Goal: Task Accomplishment & Management: Use online tool/utility

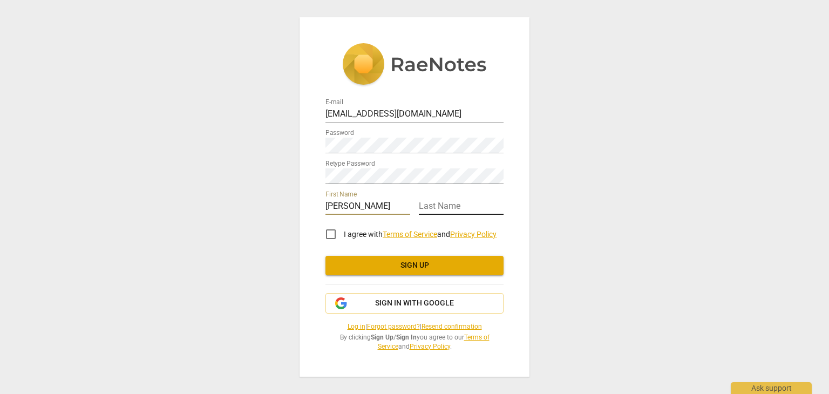
type input "Jayne"
click at [442, 209] on input "text" at bounding box center [461, 207] width 85 height 16
type input "Fox"
click at [326, 238] on input "I agree with Terms of Service and Privacy Policy" at bounding box center [331, 234] width 26 height 26
checkbox input "true"
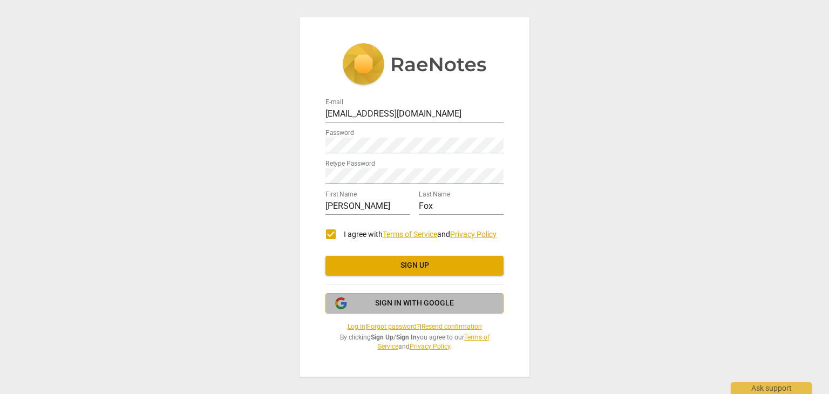
click at [399, 299] on span "Sign in with Google" at bounding box center [414, 303] width 79 height 11
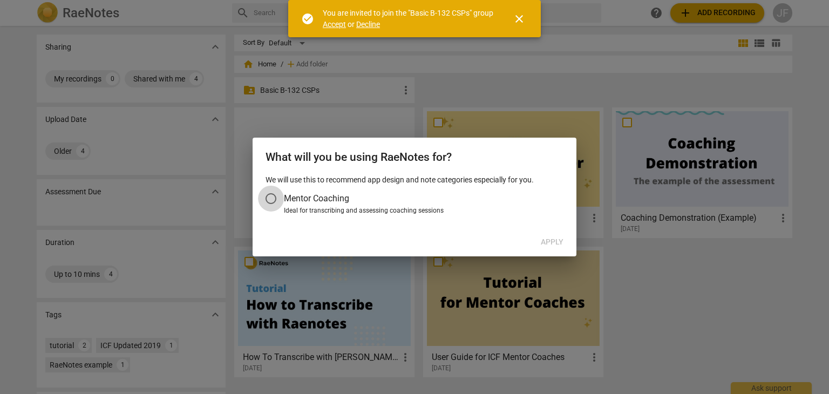
click at [266, 197] on input "Mentor Coaching" at bounding box center [271, 199] width 26 height 26
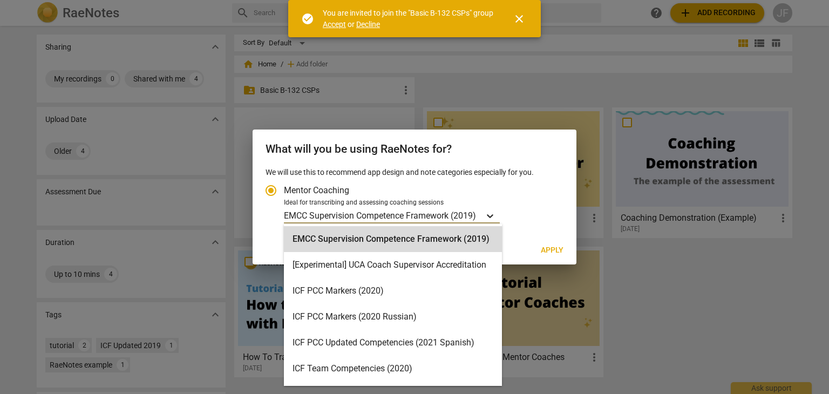
click at [495, 209] on div "Account type" at bounding box center [489, 216] width 19 height 16
click at [0, 0] on input "Ideal for transcribing and assessing coaching sessions 16 results available. Us…" at bounding box center [0, 0] width 0 height 0
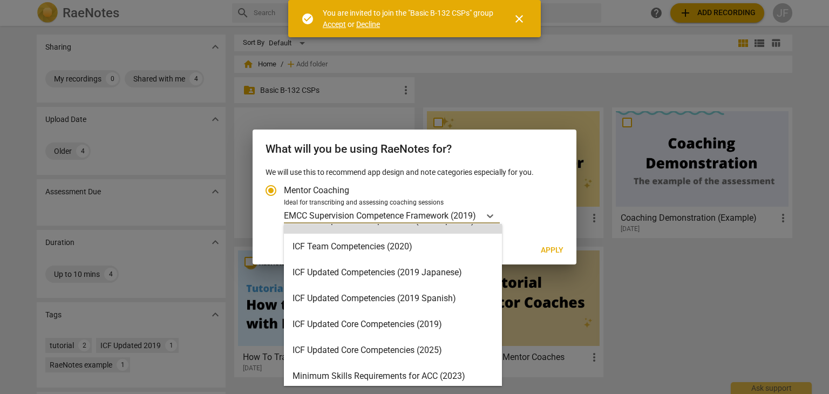
scroll to position [125, 0]
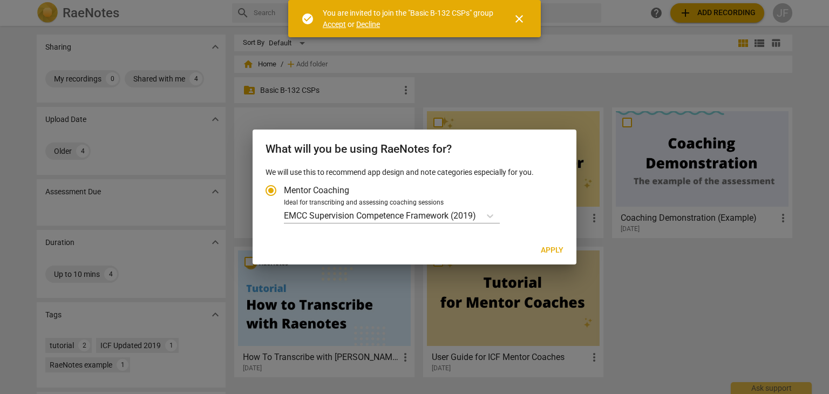
click at [526, 91] on div at bounding box center [414, 197] width 829 height 394
click at [529, 54] on div at bounding box center [414, 197] width 829 height 394
click at [278, 192] on input "Mentor Coaching" at bounding box center [271, 190] width 26 height 26
click at [269, 194] on input "Mentor Coaching" at bounding box center [271, 190] width 26 height 26
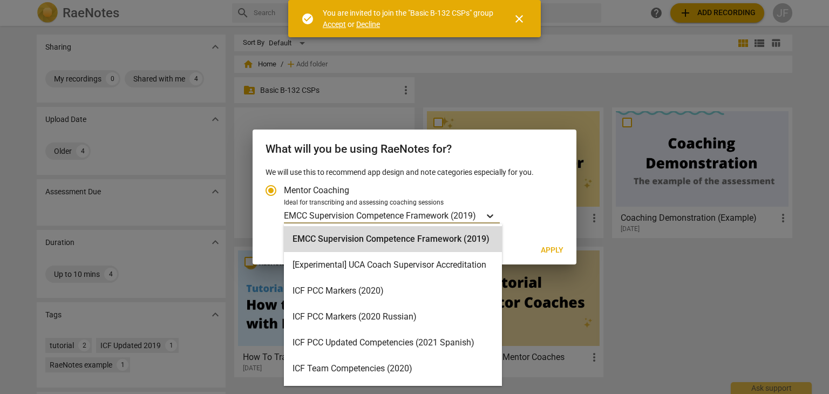
click at [483, 213] on div "Account type" at bounding box center [489, 216] width 19 height 16
click at [0, 0] on input "Ideal for transcribing and assessing coaching sessions 16 results available. Us…" at bounding box center [0, 0] width 0 height 0
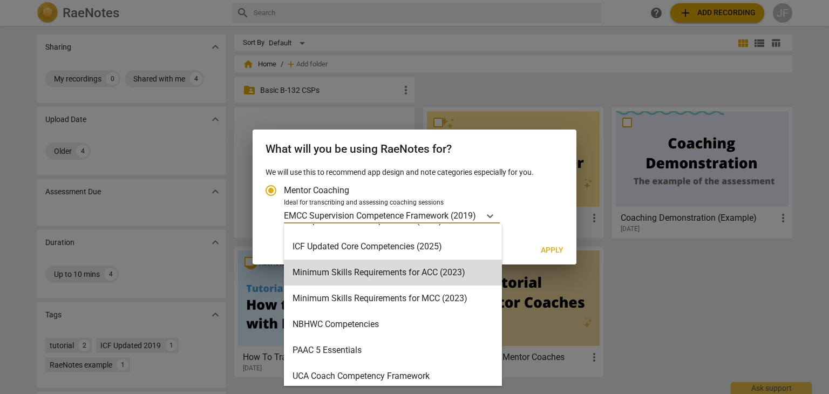
scroll to position [226, 0]
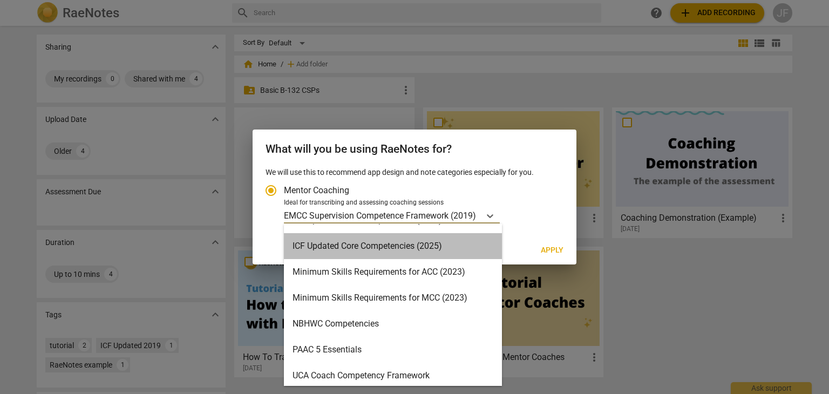
click at [459, 247] on div "ICF Updated Core Competencies (2025)" at bounding box center [393, 246] width 218 height 26
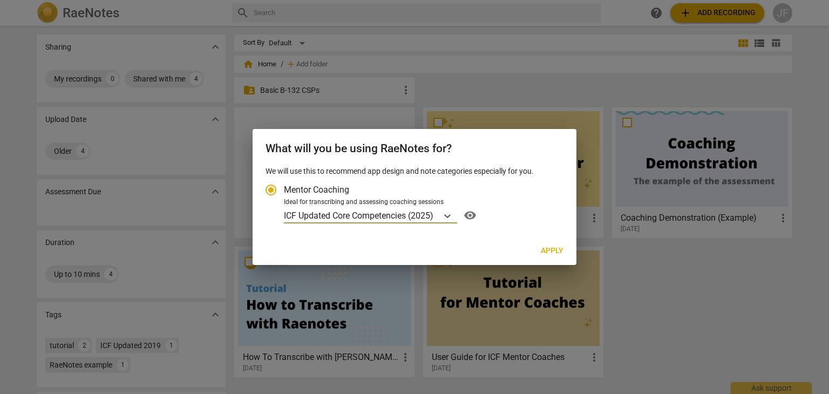
click at [548, 249] on span "Apply" at bounding box center [552, 250] width 23 height 11
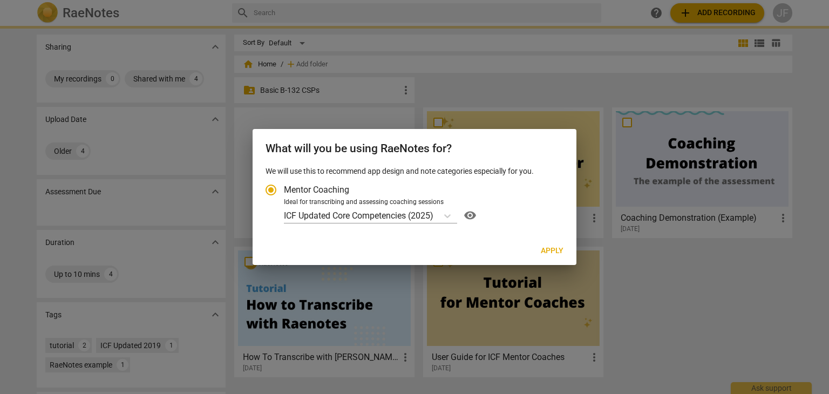
radio input "false"
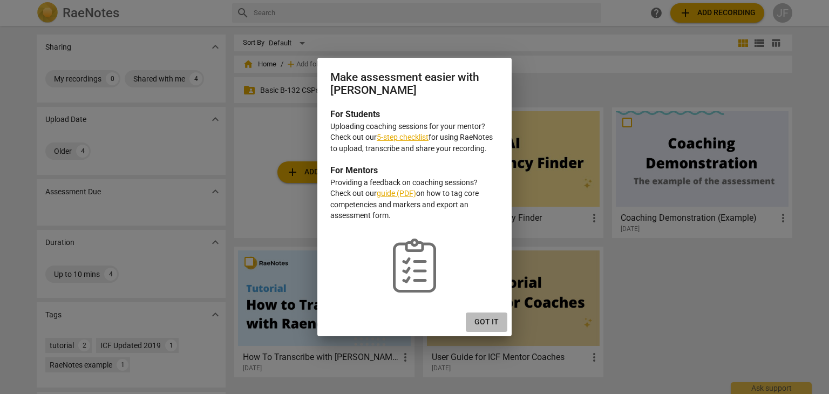
click at [490, 322] on span "Got it" at bounding box center [486, 322] width 24 height 11
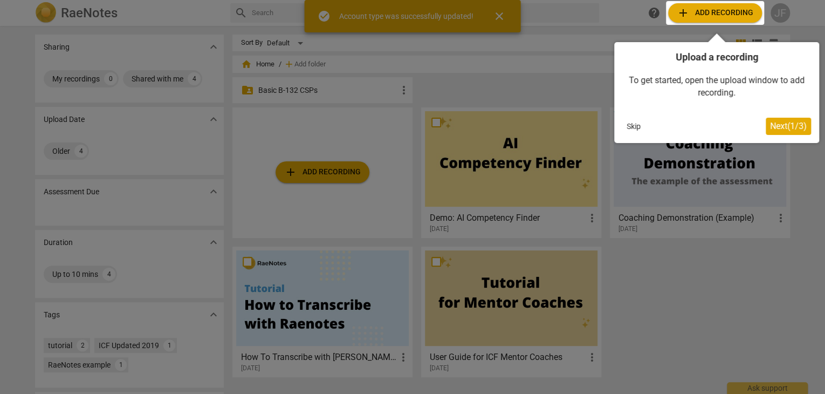
click at [786, 125] on span "Next ( 1 / 3 )" at bounding box center [788, 126] width 37 height 10
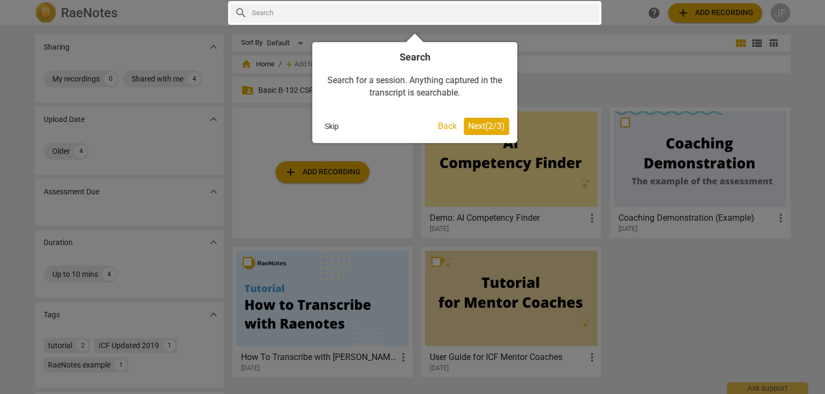
click at [473, 128] on span "Next ( 2 / 3 )" at bounding box center [486, 126] width 37 height 10
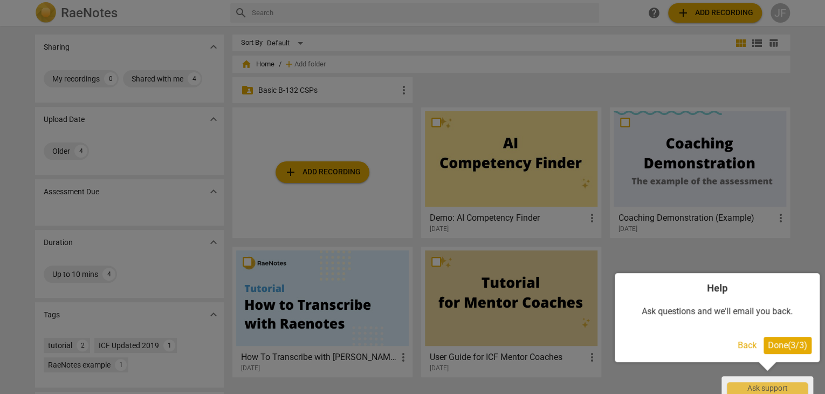
click at [769, 342] on span "Done ( 3 / 3 )" at bounding box center [787, 345] width 39 height 10
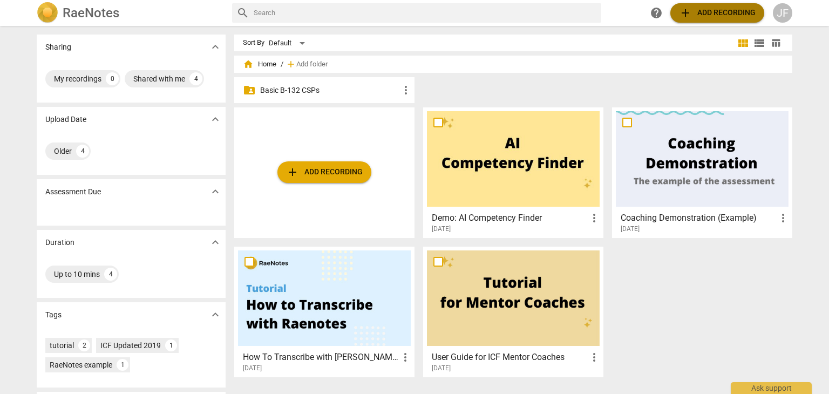
click at [718, 14] on span "add Add recording" at bounding box center [717, 12] width 77 height 13
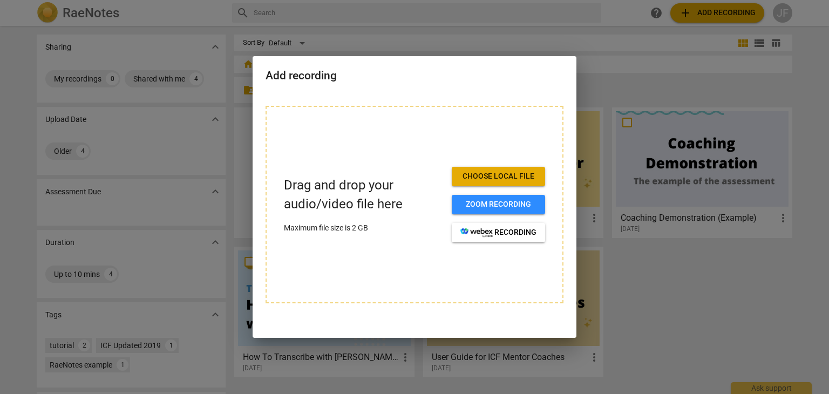
click at [496, 175] on span "Choose local file" at bounding box center [498, 176] width 76 height 11
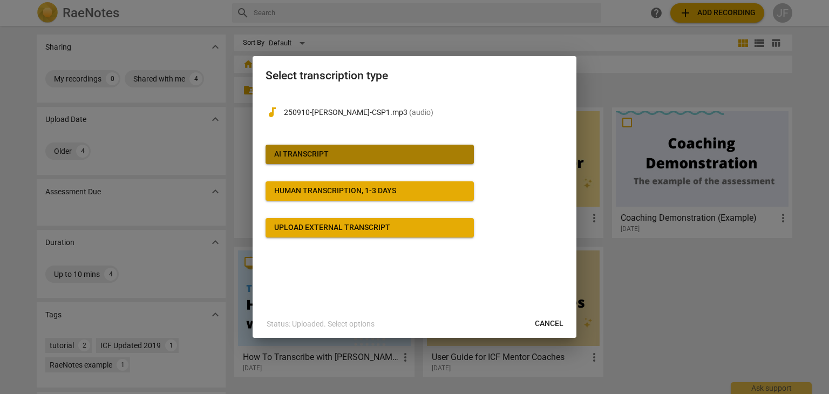
click at [344, 157] on span "AI Transcript" at bounding box center [369, 154] width 191 height 11
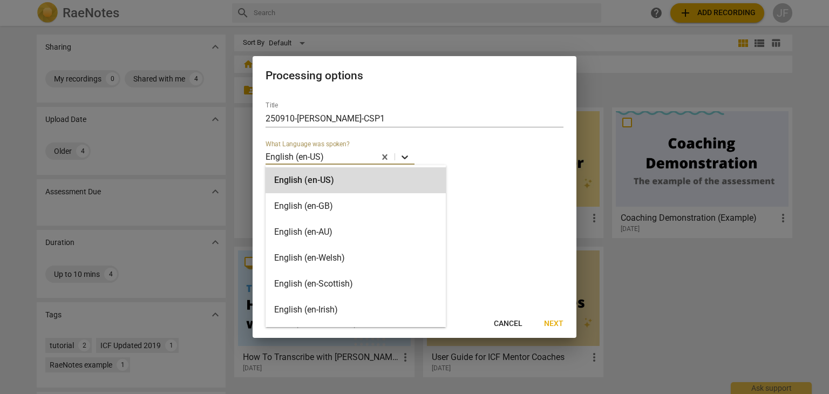
click at [405, 159] on icon at bounding box center [404, 157] width 11 height 11
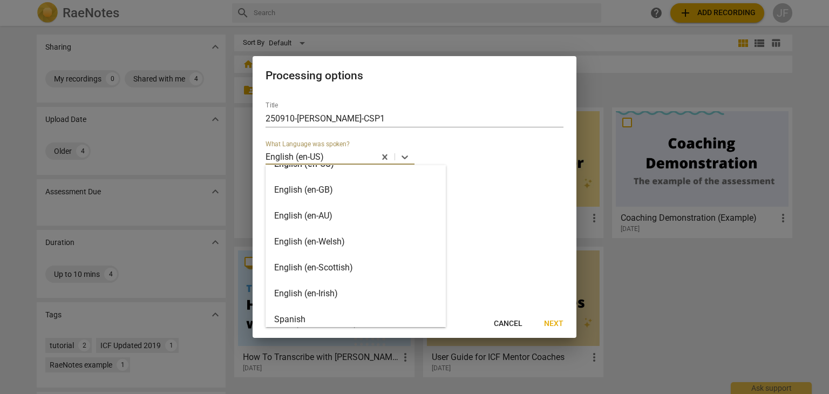
scroll to position [0, 0]
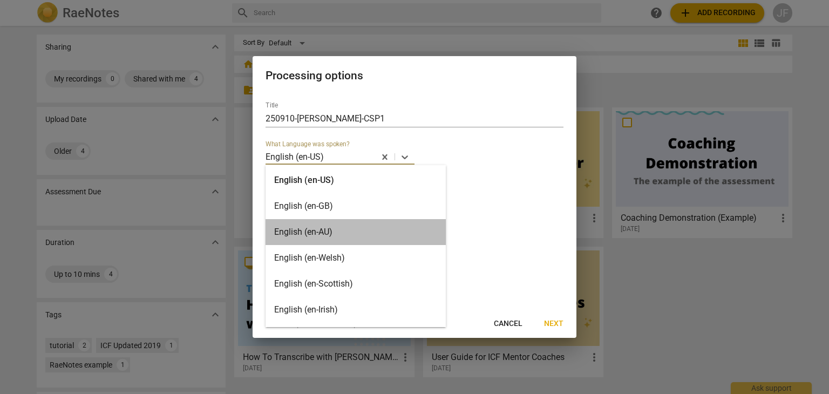
click at [363, 233] on div "English (en-AU)" at bounding box center [355, 232] width 180 height 26
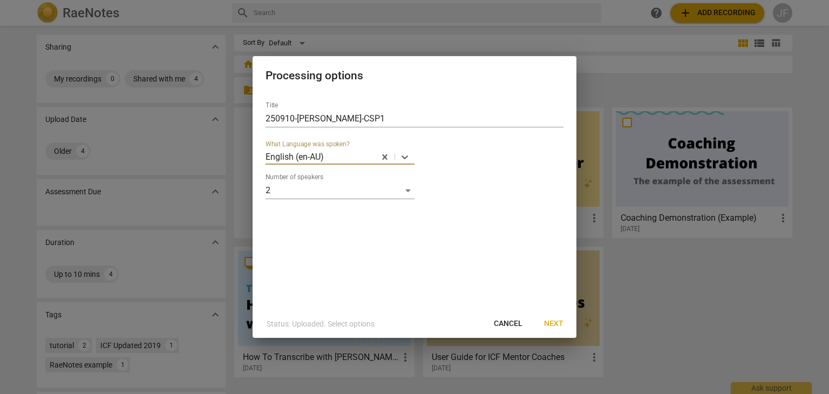
click at [552, 324] on span "Next" at bounding box center [553, 323] width 19 height 11
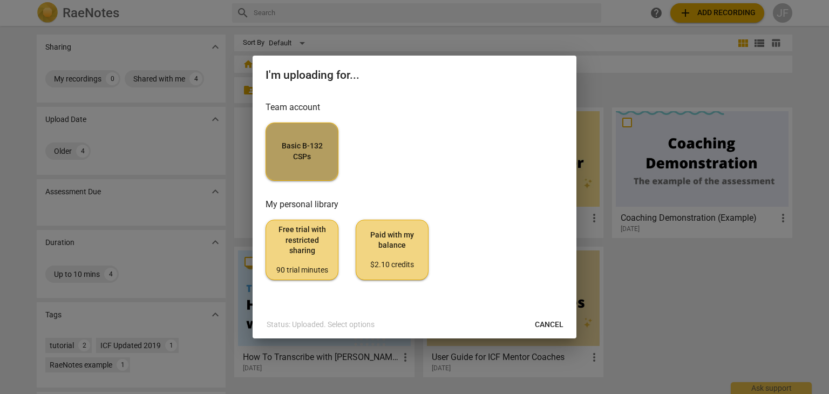
click at [319, 151] on span "Basic B-132 CSPs" at bounding box center [302, 151] width 54 height 21
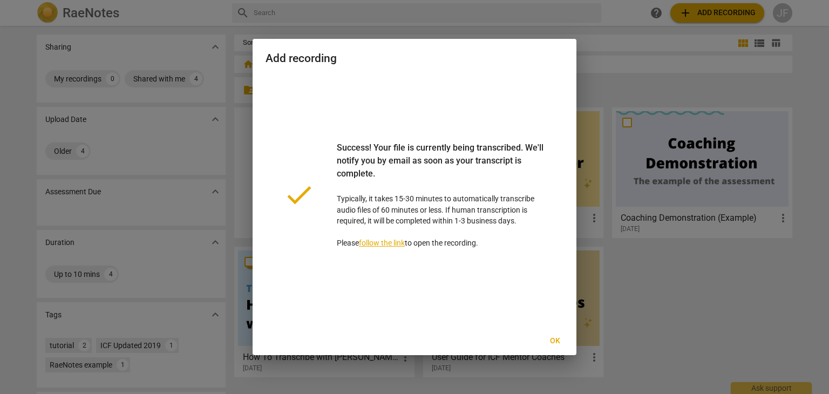
click at [392, 241] on link "follow the link" at bounding box center [382, 242] width 46 height 9
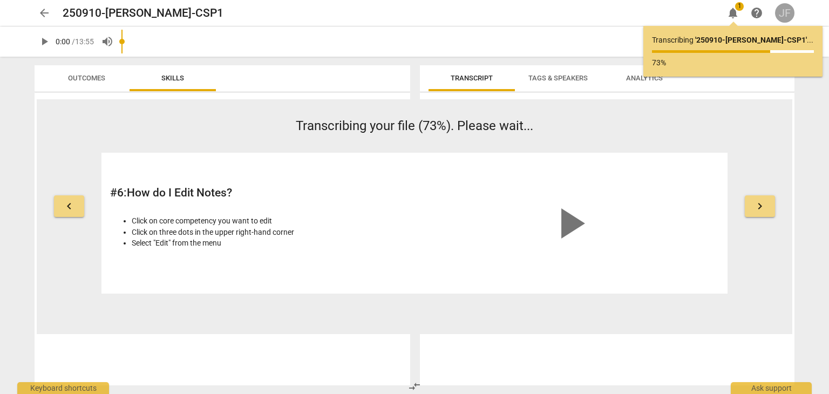
click at [788, 11] on div "JF" at bounding box center [784, 12] width 19 height 19
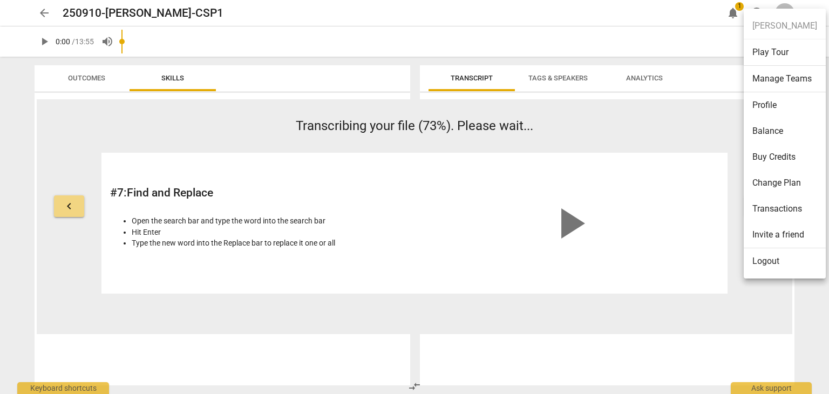
click at [151, 11] on div at bounding box center [414, 197] width 829 height 394
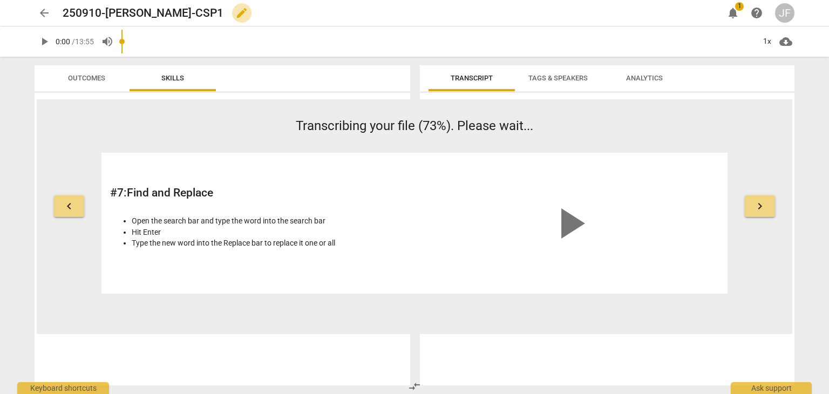
click at [235, 12] on span "edit" at bounding box center [241, 12] width 13 height 13
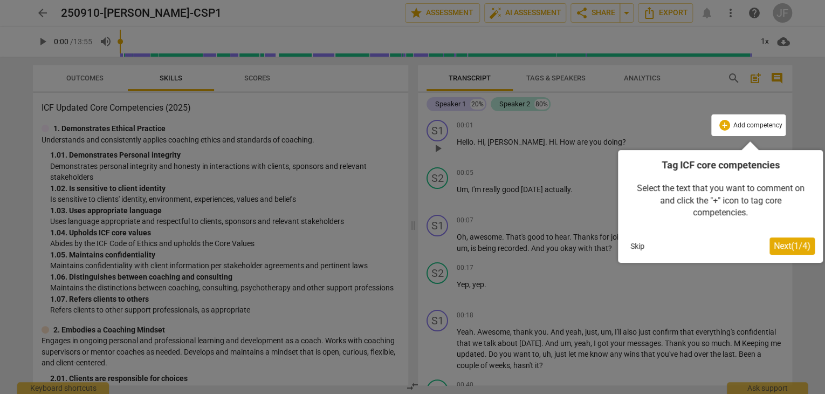
click at [154, 12] on div at bounding box center [412, 197] width 825 height 394
click at [795, 244] on span "Next ( 1 / 4 )" at bounding box center [792, 246] width 37 height 10
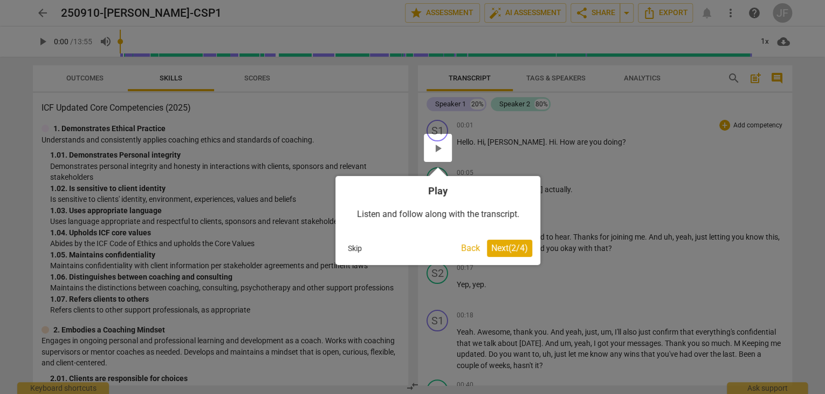
click at [518, 247] on span "Next ( 2 / 4 )" at bounding box center [509, 248] width 37 height 10
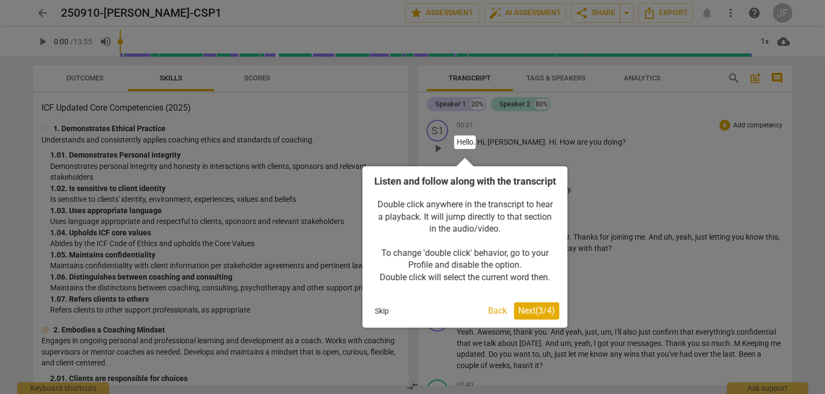
click at [530, 317] on button "Next ( 3 / 4 )" at bounding box center [536, 310] width 45 height 17
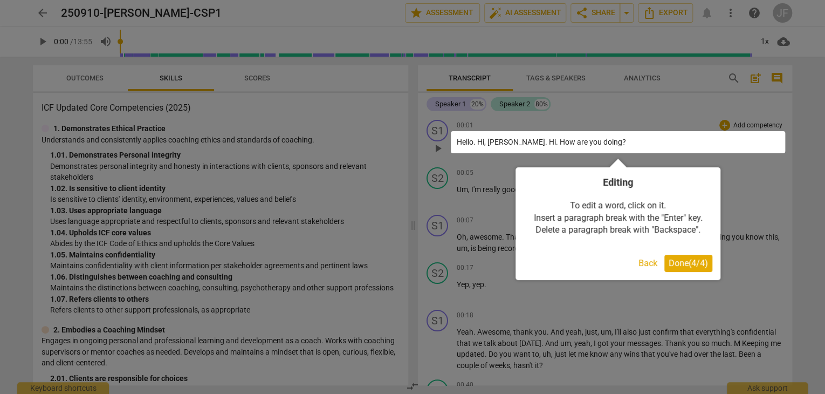
click at [683, 263] on span "Done ( 4 / 4 )" at bounding box center [688, 263] width 39 height 10
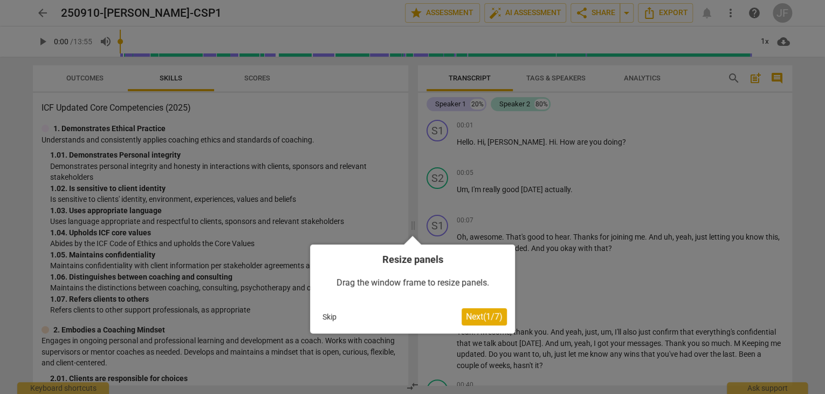
click at [490, 321] on button "Next ( 1 / 7 )" at bounding box center [484, 316] width 45 height 17
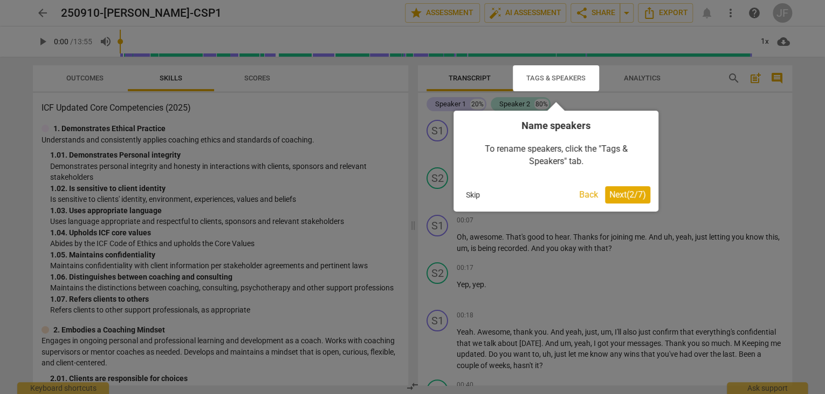
click at [628, 193] on span "Next ( 2 / 7 )" at bounding box center [628, 194] width 37 height 10
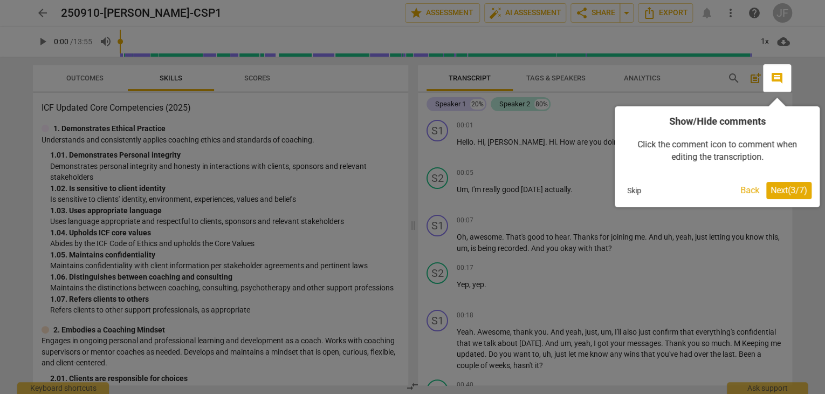
click at [788, 190] on span "Next ( 3 / 7 )" at bounding box center [789, 190] width 37 height 10
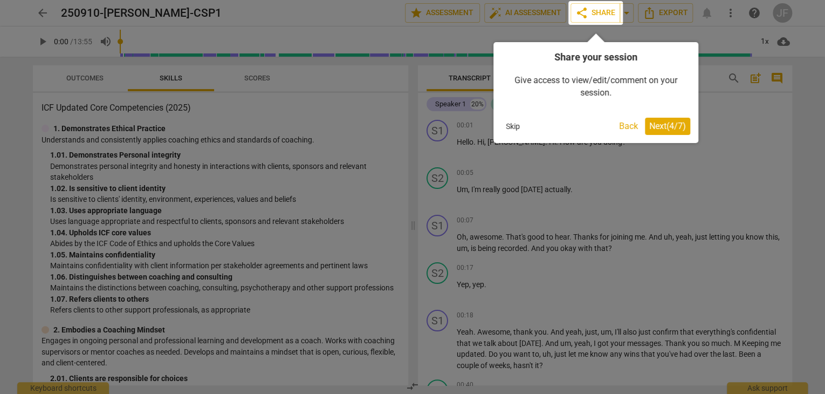
click at [670, 129] on span "Next ( 4 / 7 )" at bounding box center [668, 126] width 37 height 10
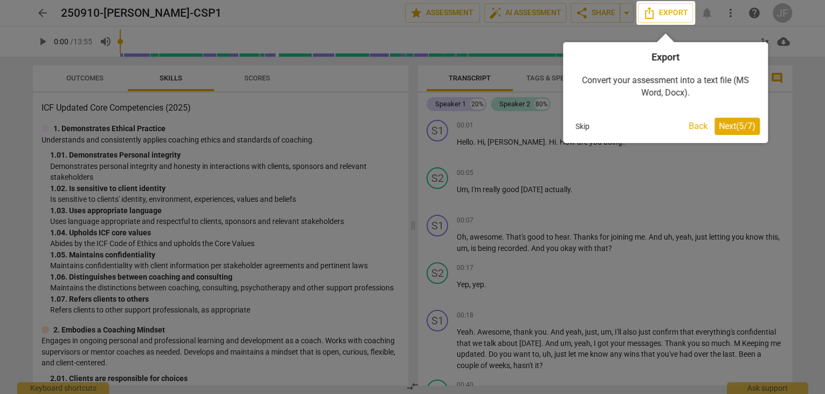
click at [751, 127] on span "Next ( 5 / 7 )" at bounding box center [737, 126] width 37 height 10
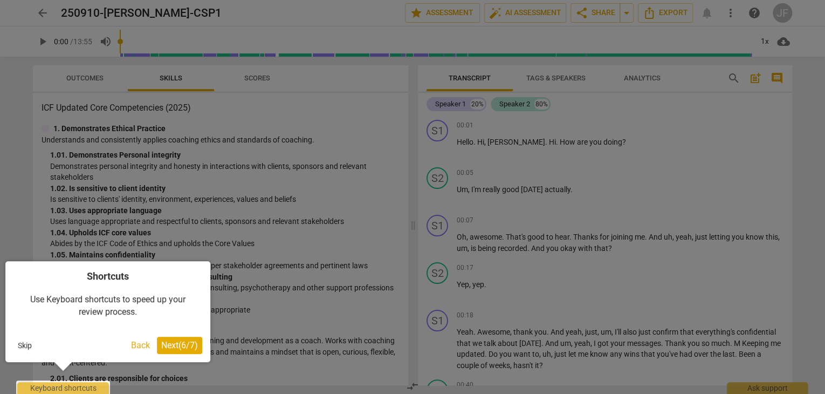
click at [187, 345] on span "Next ( 6 / 7 )" at bounding box center [179, 345] width 37 height 10
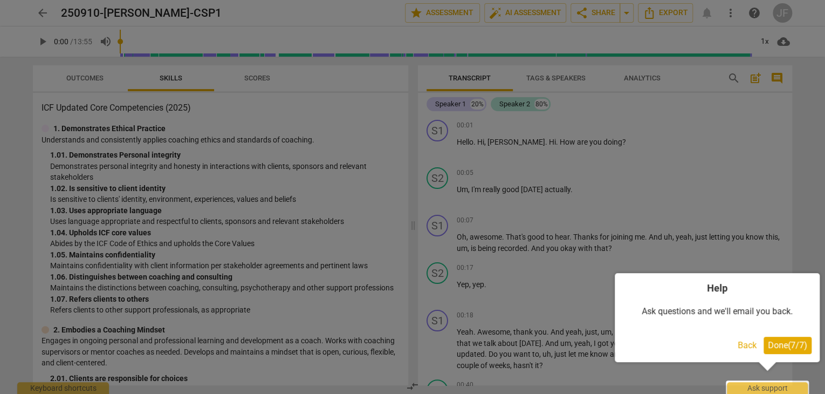
click at [786, 348] on span "Done ( 7 / 7 )" at bounding box center [787, 345] width 39 height 10
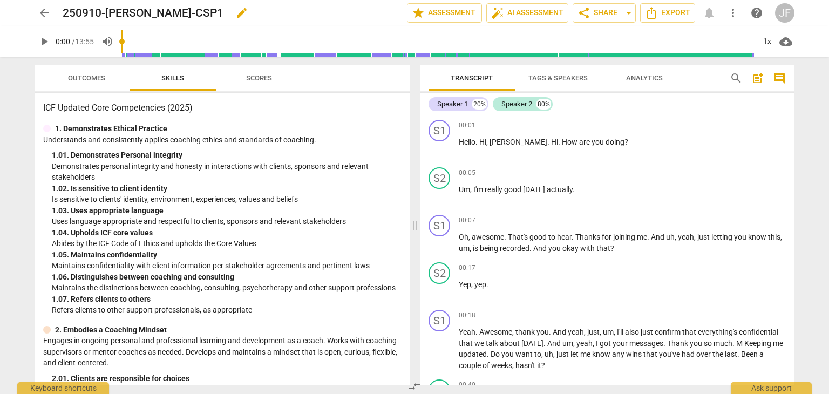
click at [162, 16] on h2 "250910-JF-EM-CSP1" at bounding box center [143, 12] width 161 height 13
click at [235, 8] on span "edit" at bounding box center [241, 12] width 13 height 13
drag, startPoint x: 176, startPoint y: 12, endPoint x: 45, endPoint y: 19, distance: 131.3
click at [45, 19] on div "arrow_back 250910-JF-EM-CSP1 done clear star Assessment auto_fix_high AI Assess…" at bounding box center [415, 13] width 760 height 21
paste input "JohnSmith_B100_CSP1 (Basic)"
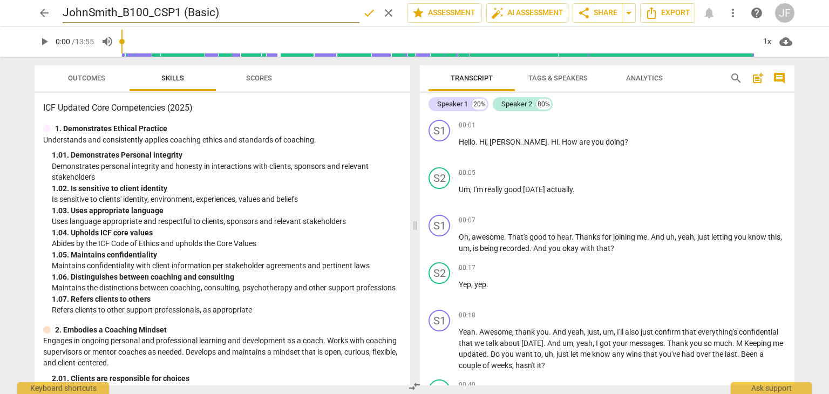
drag, startPoint x: 119, startPoint y: 12, endPoint x: 54, endPoint y: 11, distance: 64.2
click at [54, 11] on div "arrow_back JohnSmith_B100_CSP1 (Basic) done clear star Assessment auto_fix_high…" at bounding box center [415, 13] width 760 height 21
click at [139, 8] on input "JayneFox_B100_CSP1 (Basic)" at bounding box center [211, 13] width 297 height 21
type input "JayneFox_B132_CSP1 (Basic)"
click at [367, 12] on span "done" at bounding box center [369, 12] width 13 height 13
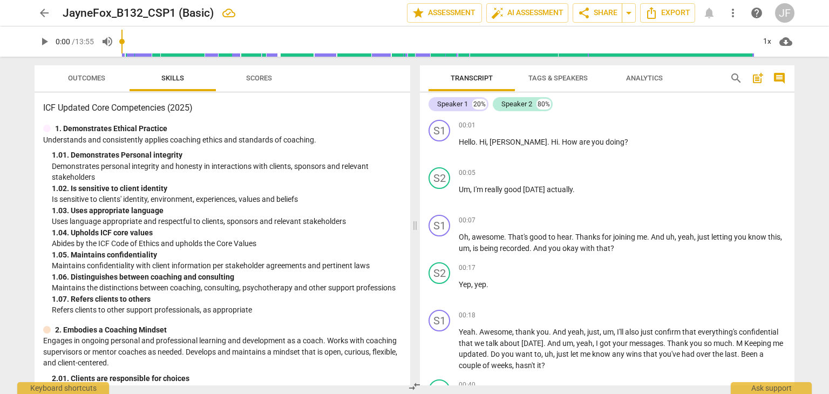
drag, startPoint x: 367, startPoint y: 12, endPoint x: 15, endPoint y: 202, distance: 400.5
click at [15, 202] on div "arrow_back JayneFox_B132_CSP1 (Basic) edit star Assessment auto_fix_high AI Ass…" at bounding box center [414, 197] width 829 height 394
click at [454, 105] on div "Speaker 1" at bounding box center [452, 104] width 31 height 11
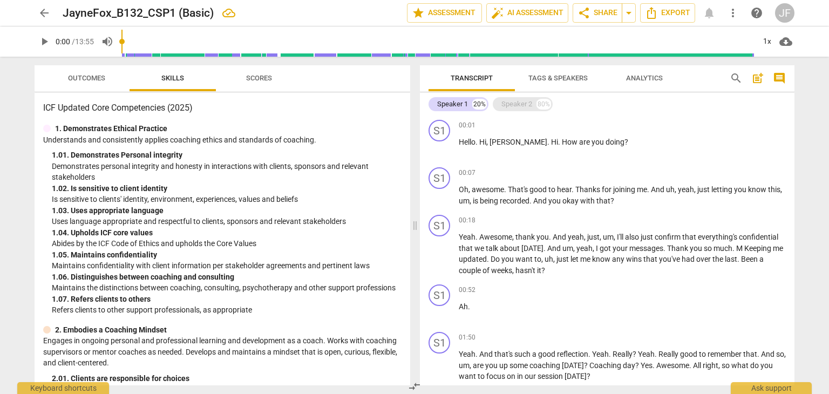
click at [510, 108] on div "Speaker 2" at bounding box center [516, 104] width 31 height 11
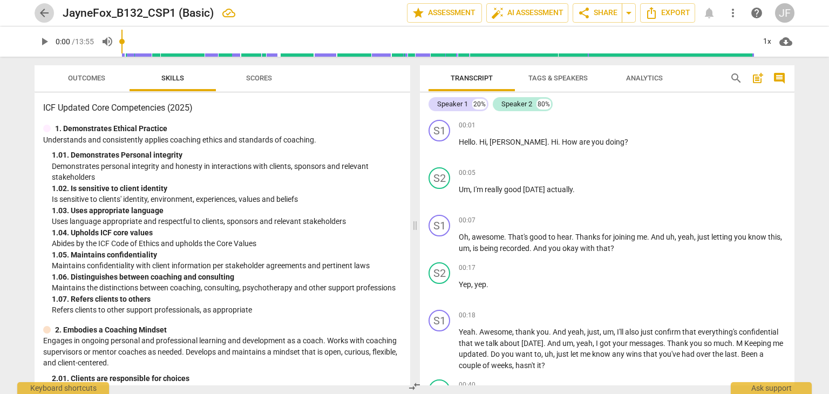
click at [42, 11] on span "arrow_back" at bounding box center [44, 12] width 13 height 13
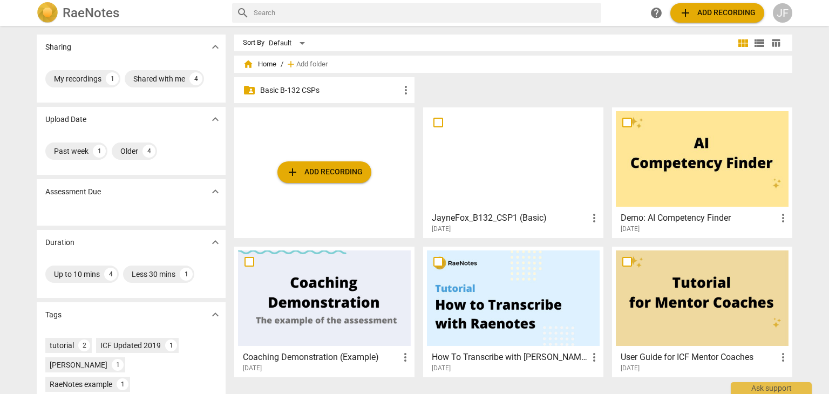
click at [320, 91] on p "Basic B-132 CSPs" at bounding box center [329, 90] width 139 height 11
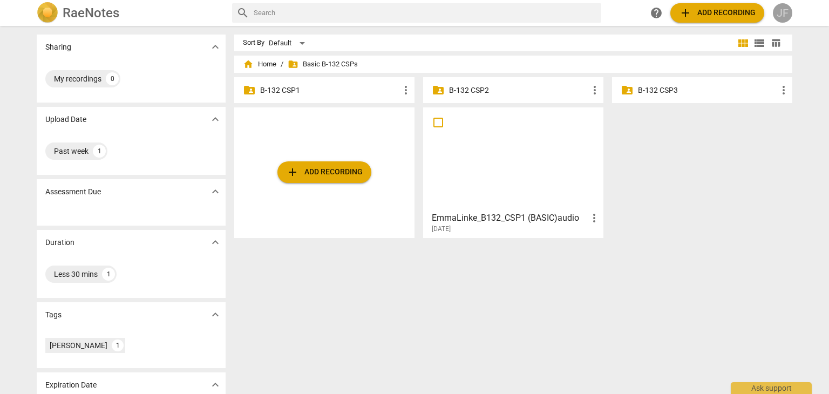
click at [781, 10] on div "JF" at bounding box center [782, 12] width 19 height 19
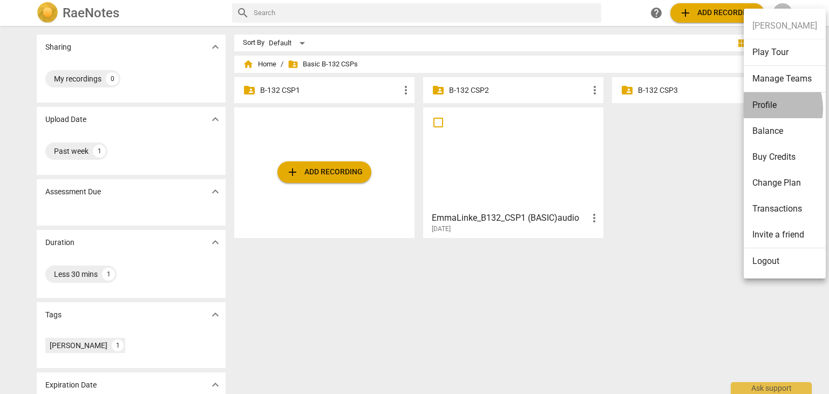
click at [757, 108] on li "Profile" at bounding box center [784, 105] width 82 height 26
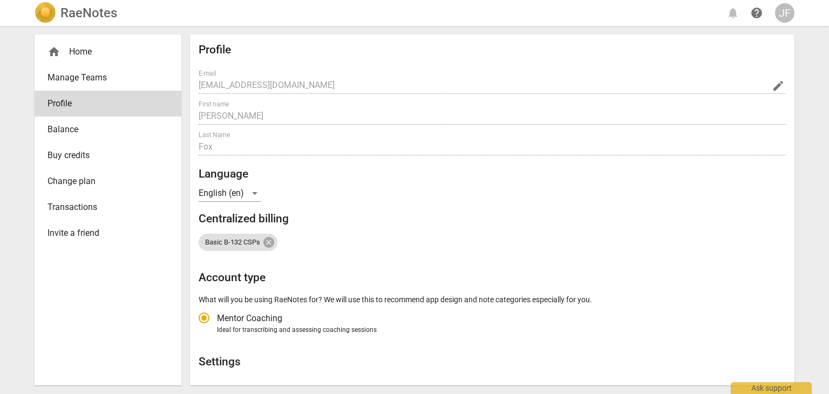
radio input "false"
click at [80, 13] on h2 "RaeNotes" at bounding box center [88, 12] width 57 height 15
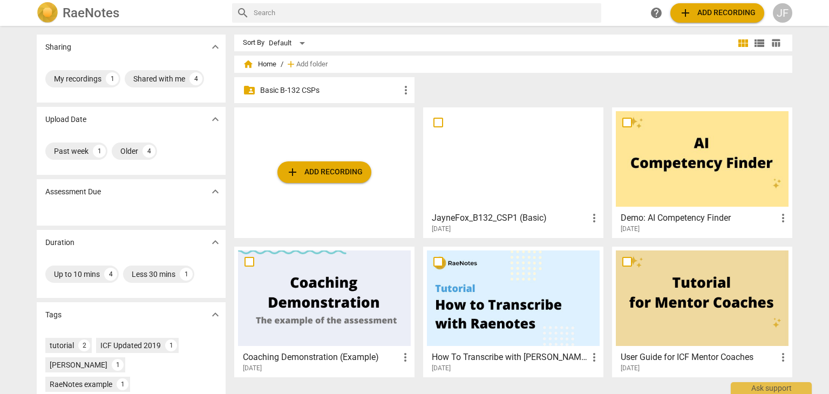
click at [297, 91] on p "Basic B-132 CSPs" at bounding box center [329, 90] width 139 height 11
click at [588, 221] on span "more_vert" at bounding box center [594, 217] width 13 height 13
click at [445, 87] on div at bounding box center [414, 197] width 829 height 394
click at [308, 93] on p "Basic B-132 CSPs" at bounding box center [329, 90] width 139 height 11
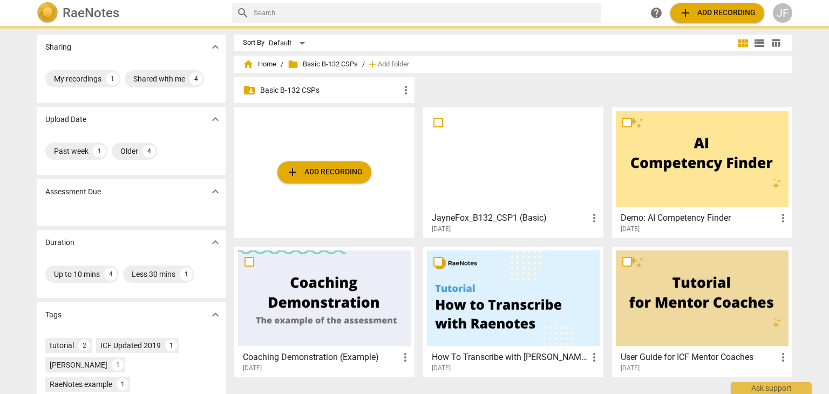
click at [308, 93] on p "Basic B-132 CSPs" at bounding box center [329, 90] width 139 height 11
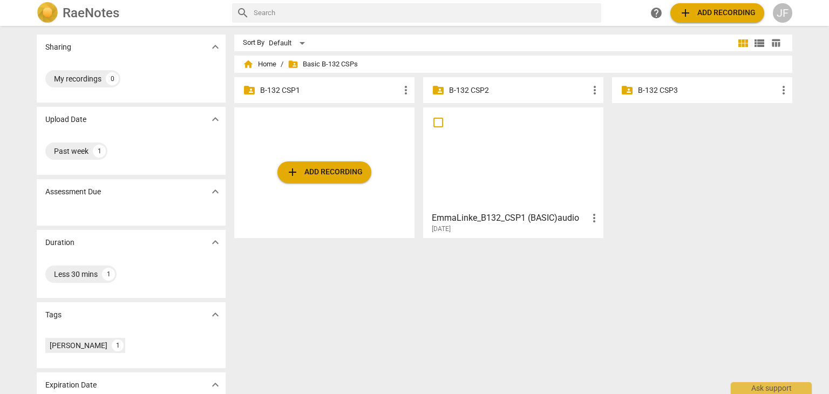
click at [298, 88] on p "B-132 CSP1" at bounding box center [329, 90] width 139 height 11
click at [595, 220] on span "more_vert" at bounding box center [594, 217] width 13 height 13
click at [522, 272] on div at bounding box center [414, 197] width 829 height 394
click at [74, 81] on div "My recordings" at bounding box center [77, 78] width 47 height 11
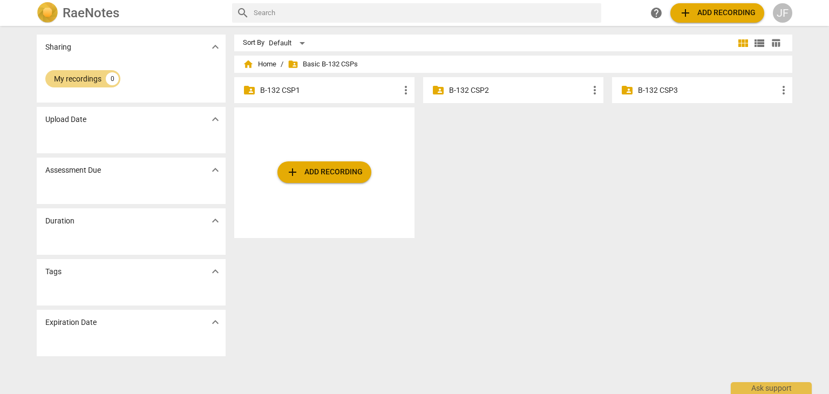
click at [304, 87] on p "B-132 CSP1" at bounding box center [329, 90] width 139 height 11
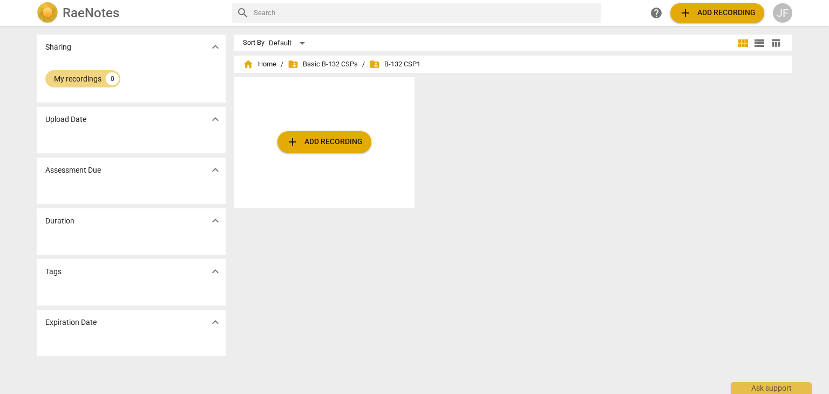
click at [398, 62] on span "folder_shared B-132 CSP1" at bounding box center [394, 64] width 51 height 11
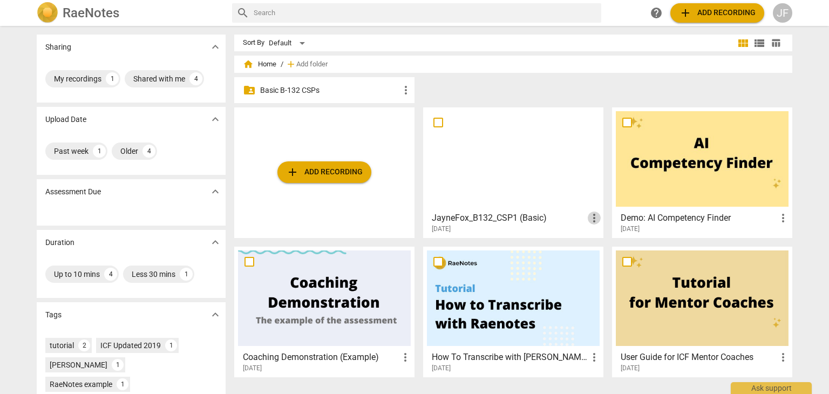
click at [596, 218] on span "more_vert" at bounding box center [594, 217] width 13 height 13
click at [601, 217] on li "Move" at bounding box center [606, 218] width 41 height 26
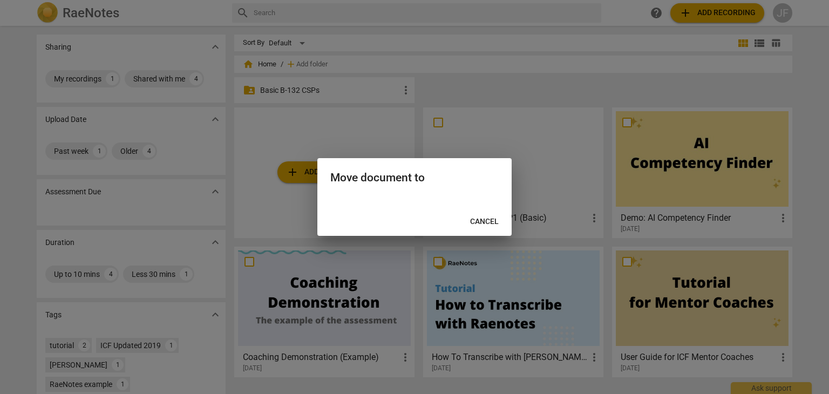
click at [407, 185] on div "Move document to" at bounding box center [414, 176] width 194 height 37
click at [394, 177] on h2 "Move document to" at bounding box center [414, 177] width 168 height 13
drag, startPoint x: 394, startPoint y: 177, endPoint x: 395, endPoint y: 168, distance: 9.2
click at [395, 168] on div "Move document to" at bounding box center [414, 176] width 194 height 37
click at [386, 206] on div at bounding box center [414, 201] width 194 height 13
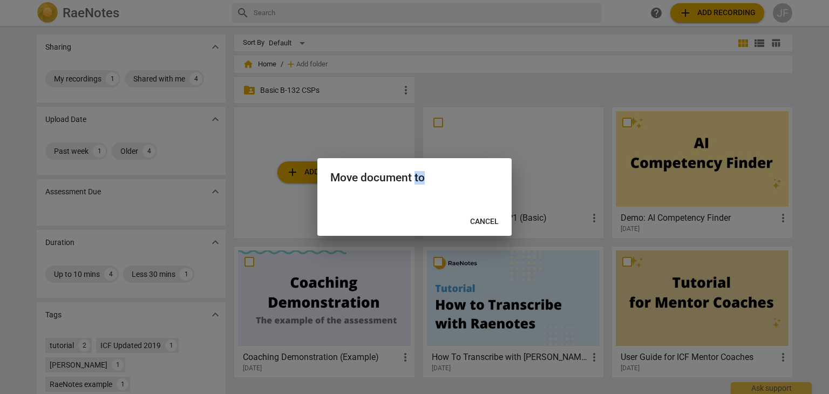
click at [386, 206] on div at bounding box center [414, 201] width 194 height 13
click at [402, 173] on h2 "Move document to" at bounding box center [414, 177] width 168 height 13
click at [482, 221] on span "Cancel" at bounding box center [484, 221] width 29 height 11
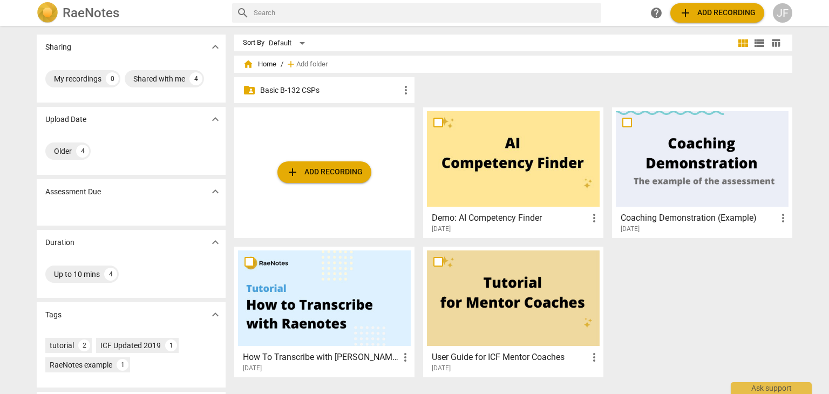
click at [318, 93] on p "Basic B-132 CSPs" at bounding box center [329, 90] width 139 height 11
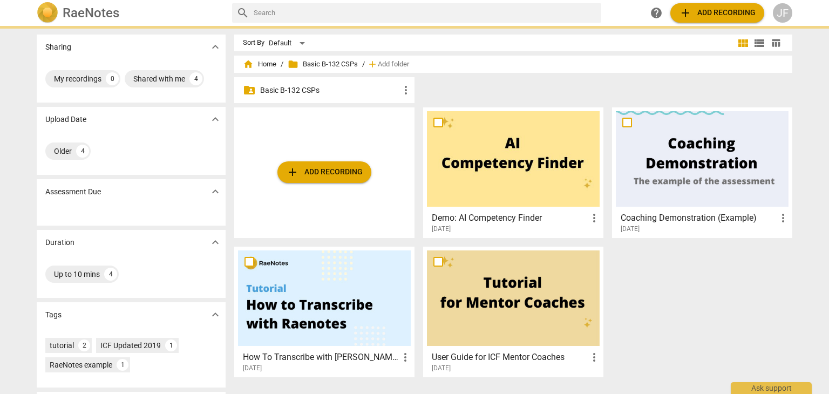
click at [318, 93] on p "Basic B-132 CSPs" at bounding box center [329, 90] width 139 height 11
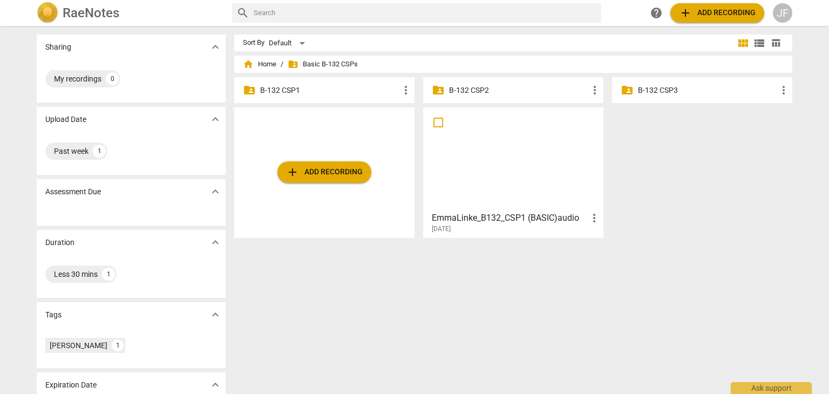
click at [313, 93] on p "B-132 CSP1" at bounding box center [329, 90] width 139 height 11
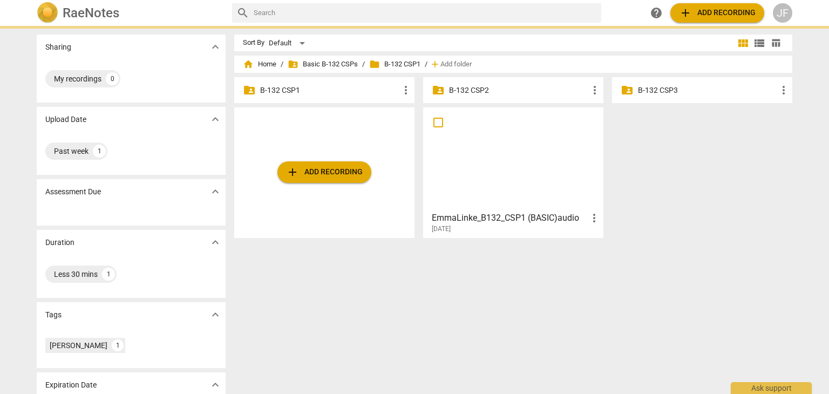
click at [313, 93] on p "B-132 CSP1" at bounding box center [329, 90] width 139 height 11
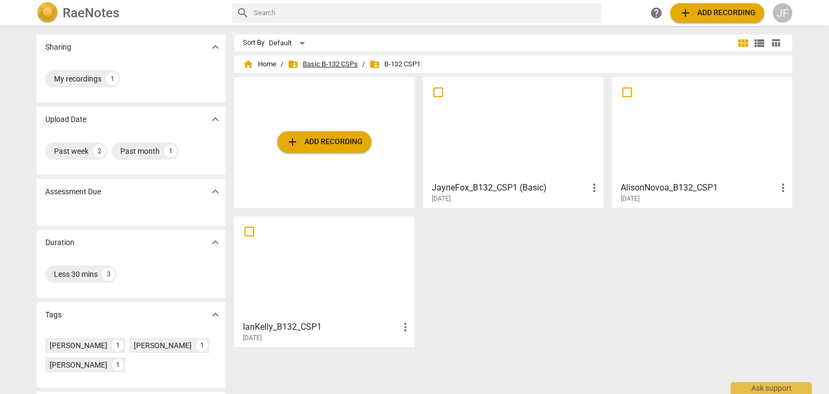
click at [341, 63] on span "folder_shared Basic B-132 CSPs" at bounding box center [323, 64] width 70 height 11
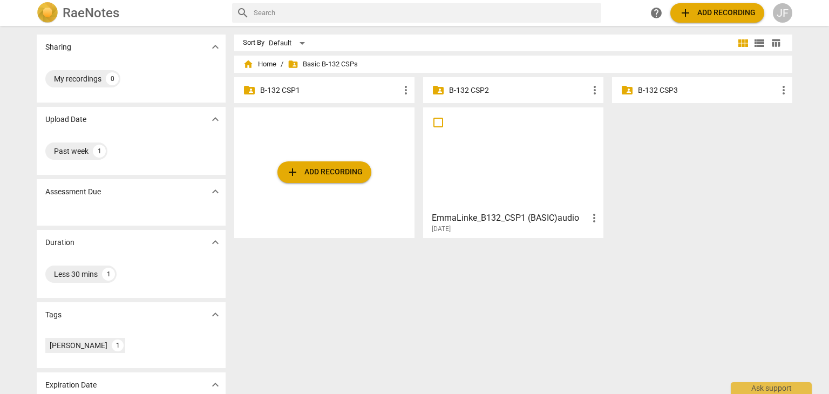
click at [276, 87] on p "B-132 CSP1" at bounding box center [329, 90] width 139 height 11
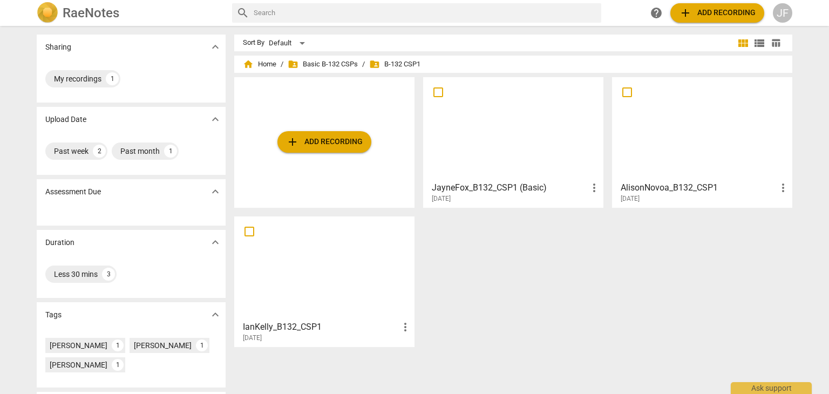
click at [356, 288] on div at bounding box center [324, 267] width 173 height 95
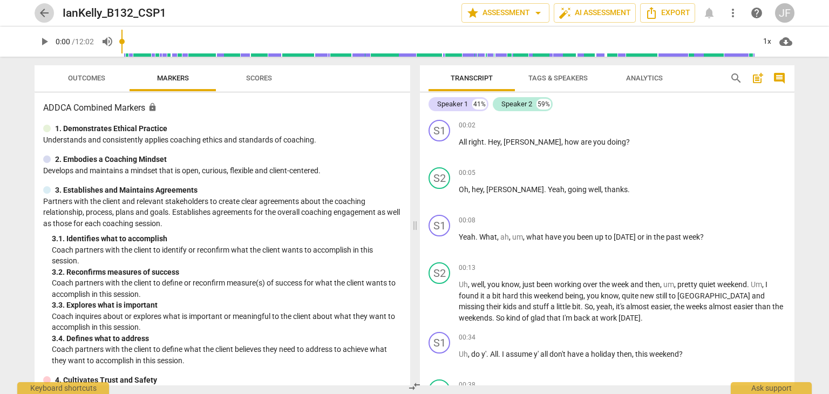
click at [42, 10] on span "arrow_back" at bounding box center [44, 12] width 13 height 13
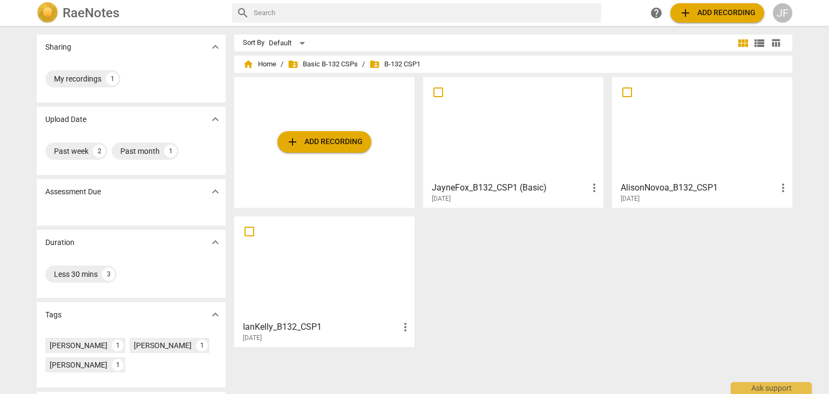
click at [696, 113] on div at bounding box center [702, 128] width 173 height 95
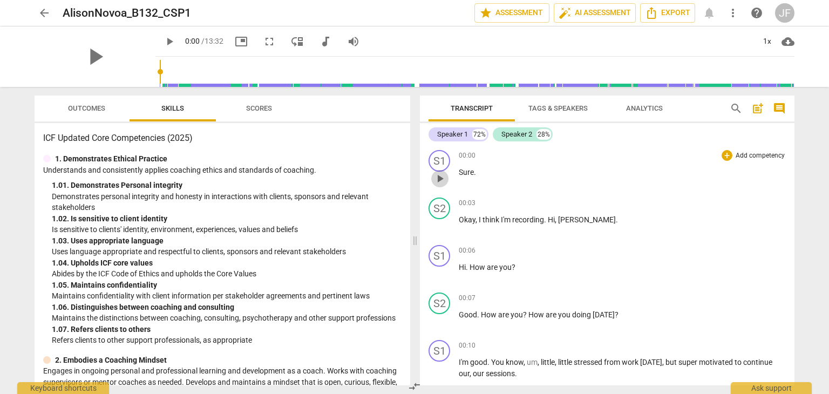
click at [440, 181] on span "play_arrow" at bounding box center [439, 178] width 13 height 13
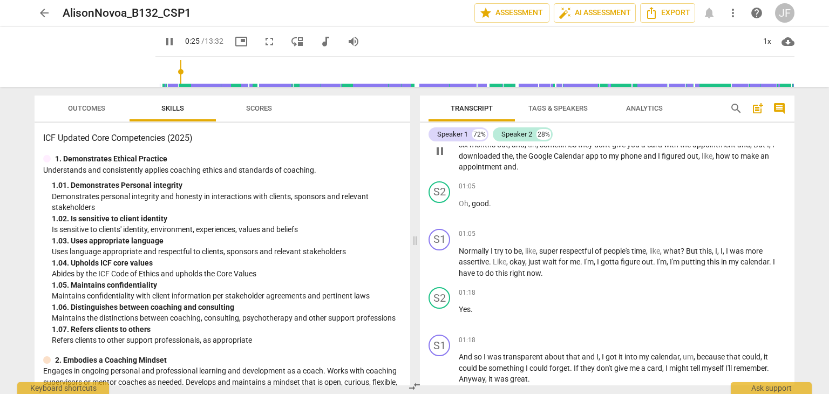
scroll to position [336, 0]
type input "37"
click at [40, 7] on span "arrow_back" at bounding box center [44, 12] width 13 height 13
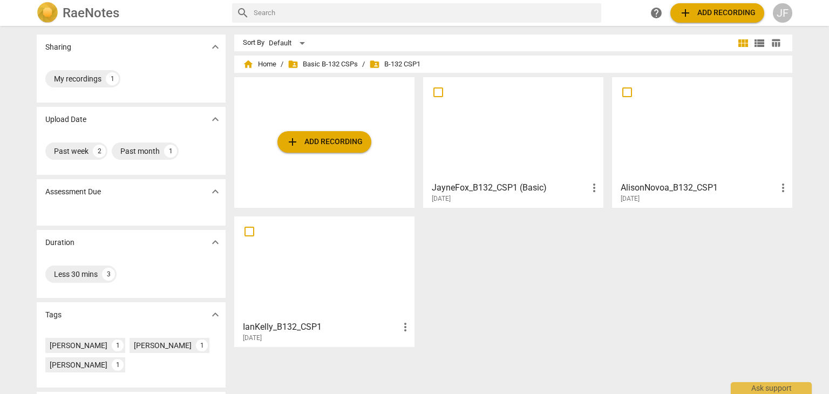
click at [299, 266] on div at bounding box center [324, 267] width 173 height 95
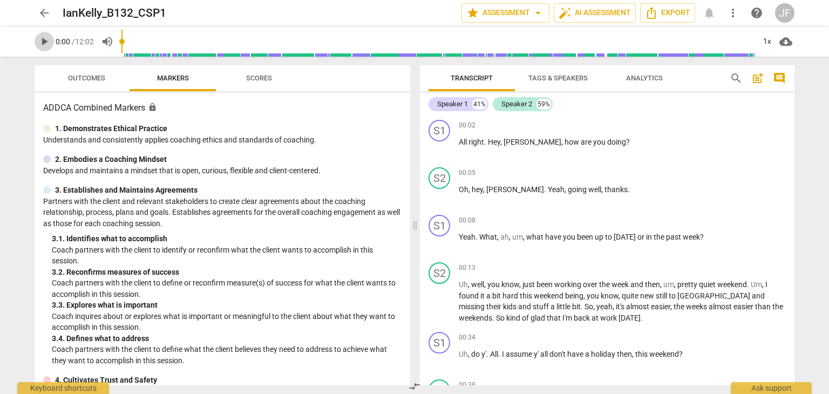
click at [41, 37] on span "play_arrow" at bounding box center [44, 41] width 13 height 13
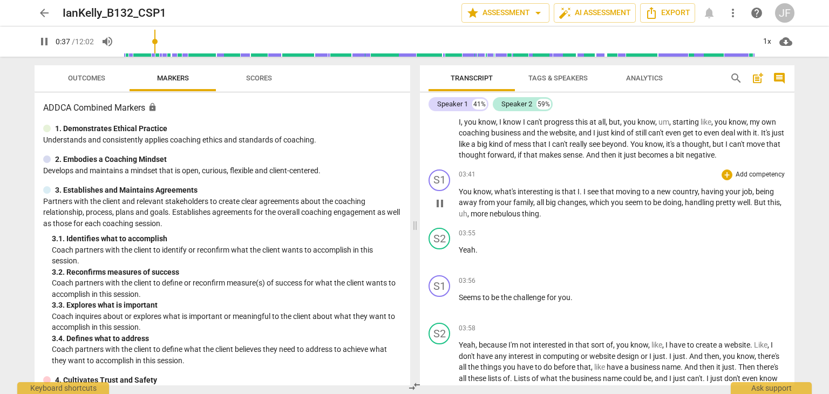
scroll to position [1088, 0]
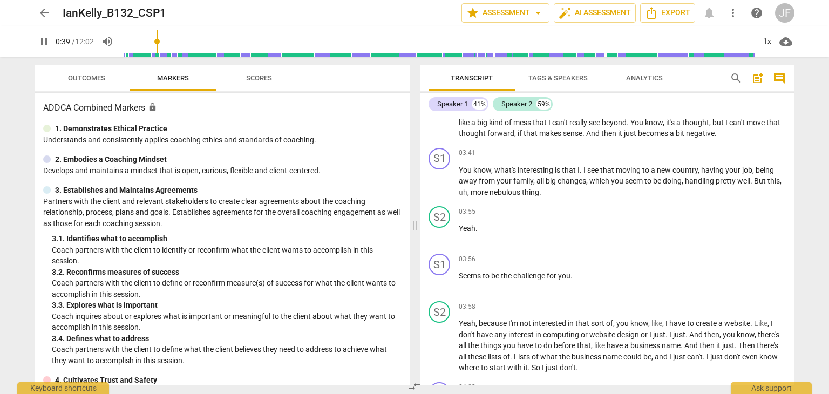
type input "40"
click at [42, 16] on span "arrow_back" at bounding box center [44, 12] width 13 height 13
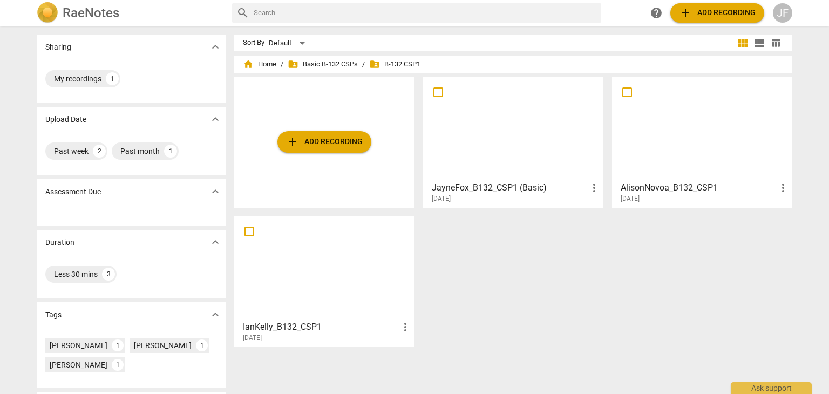
click at [502, 140] on div at bounding box center [513, 128] width 173 height 95
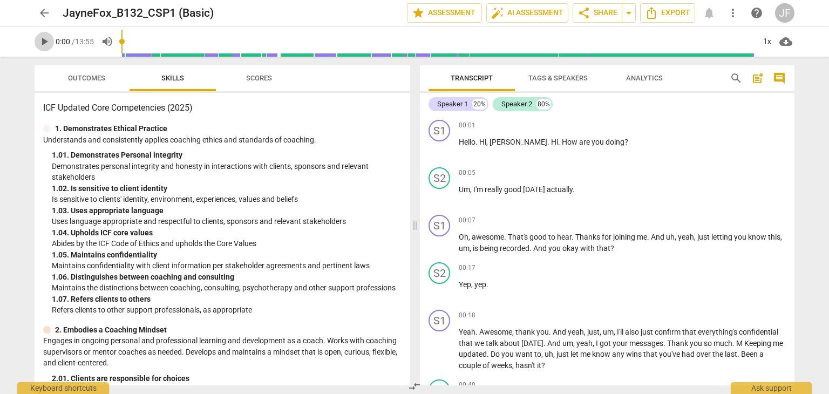
click at [46, 40] on span "play_arrow" at bounding box center [44, 41] width 13 height 13
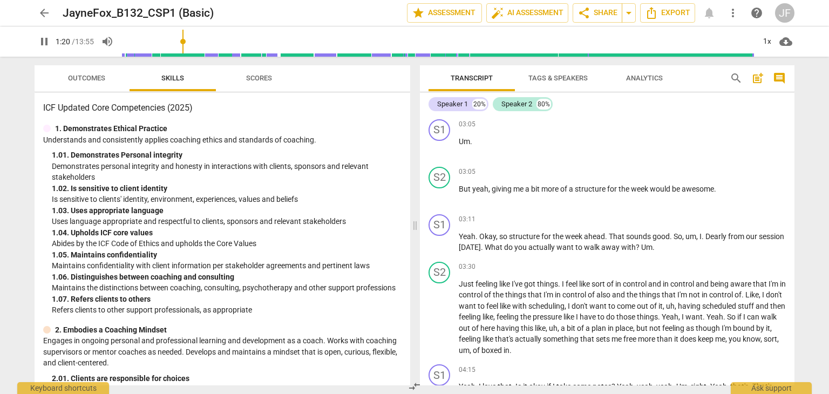
scroll to position [746, 0]
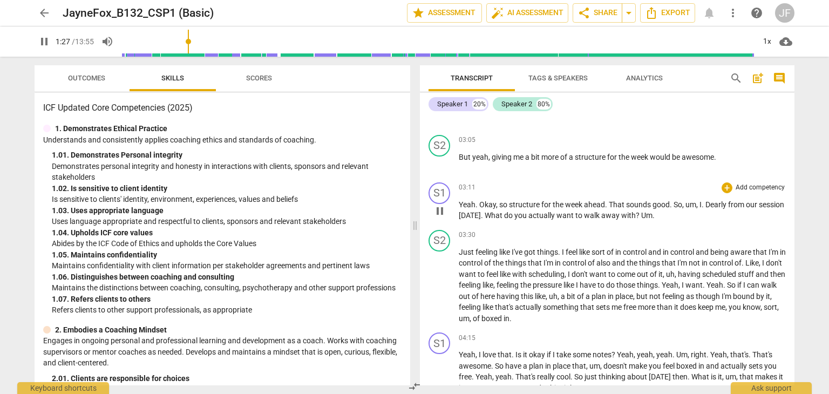
drag, startPoint x: 46, startPoint y: 40, endPoint x: 587, endPoint y: 210, distance: 566.5
click at [587, 209] on span "ahead" at bounding box center [594, 204] width 21 height 9
click at [441, 203] on div "S1" at bounding box center [439, 193] width 22 height 22
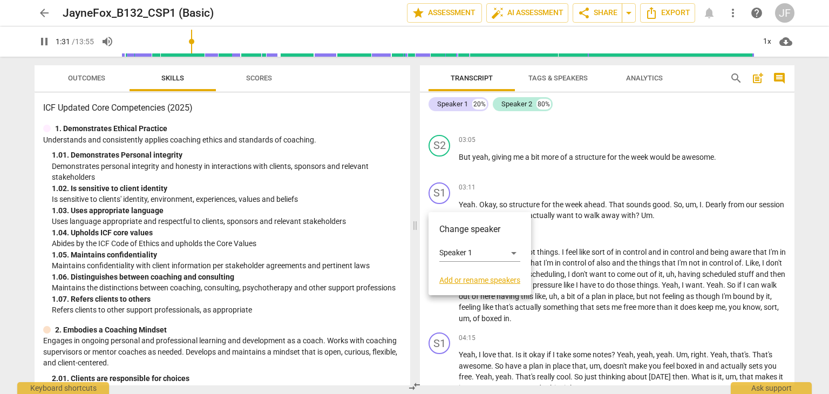
click at [565, 220] on div at bounding box center [414, 197] width 829 height 394
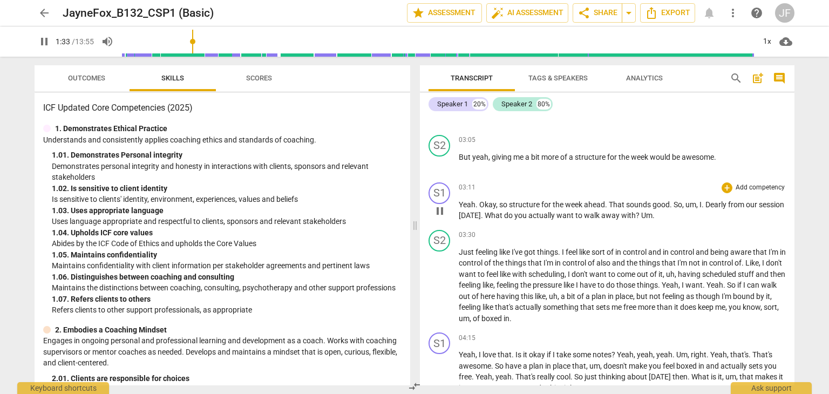
click at [543, 209] on span "for" at bounding box center [546, 204] width 11 height 9
click at [550, 209] on span "for" at bounding box center [546, 204] width 11 height 9
click at [698, 209] on span "," at bounding box center [697, 204] width 3 height 9
click at [705, 209] on span "Dearly" at bounding box center [716, 204] width 23 height 9
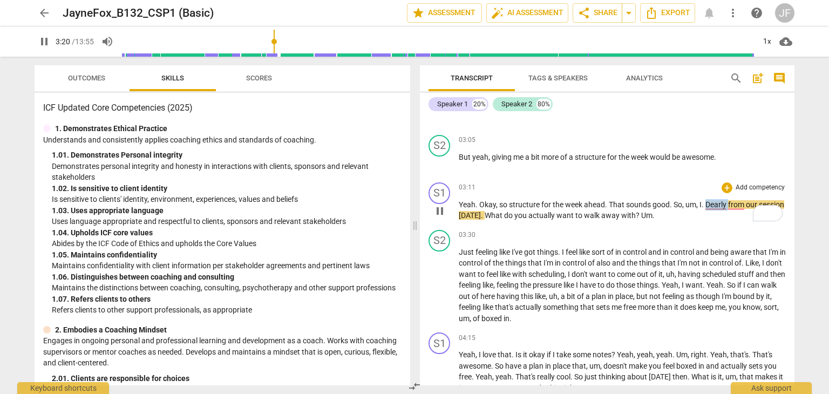
click at [705, 209] on span "Dearly" at bounding box center [716, 204] width 23 height 9
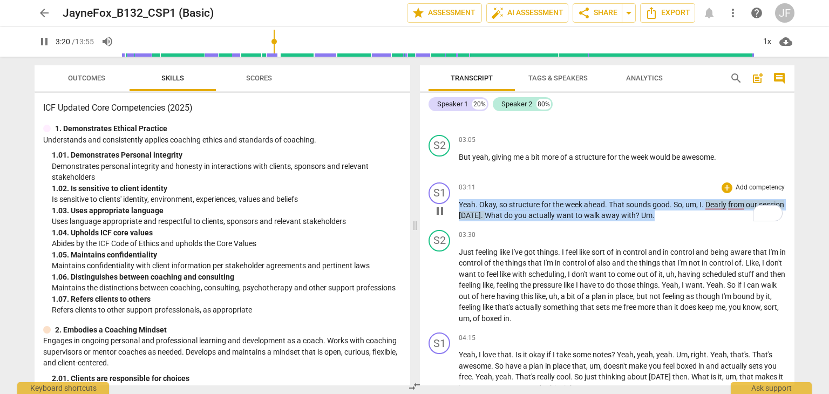
click at [705, 209] on span "Dearly" at bounding box center [716, 204] width 23 height 9
click at [435, 217] on span "pause" at bounding box center [439, 210] width 13 height 13
click at [718, 209] on span "Dearly" at bounding box center [716, 204] width 23 height 9
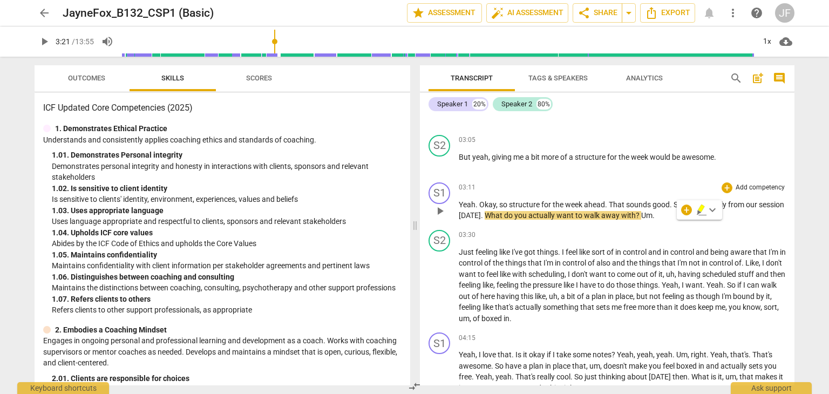
click at [718, 216] on div "+ keyboard_arrow_down" at bounding box center [699, 209] width 45 height 19
click at [701, 213] on icon "button" at bounding box center [701, 209] width 11 height 13
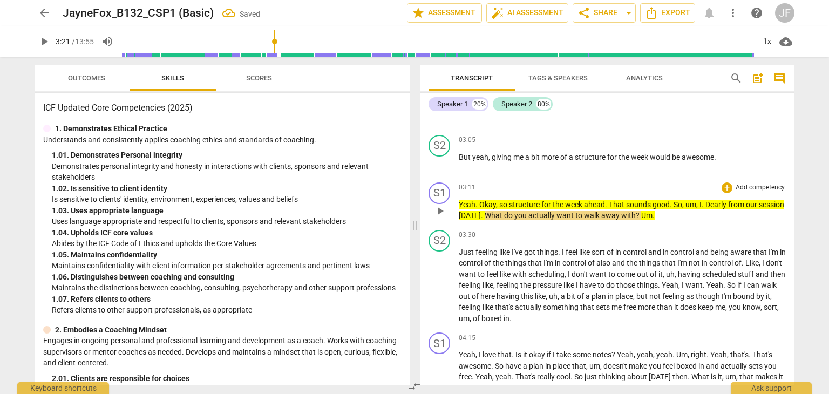
click at [716, 209] on span "Dearly" at bounding box center [716, 204] width 23 height 9
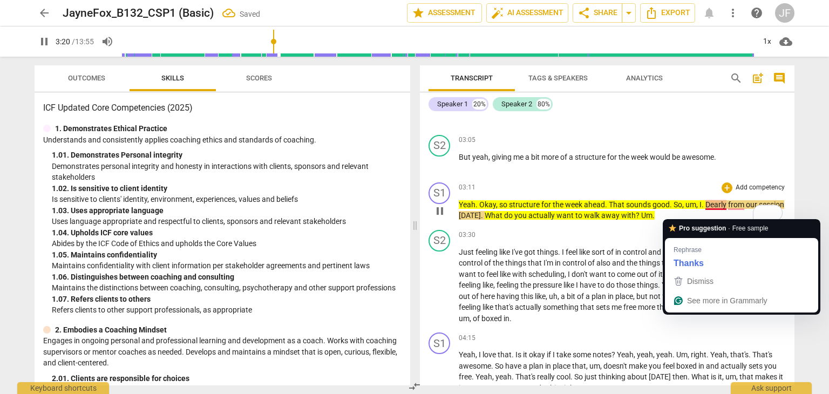
click at [709, 209] on span "Dearly" at bounding box center [716, 204] width 23 height 9
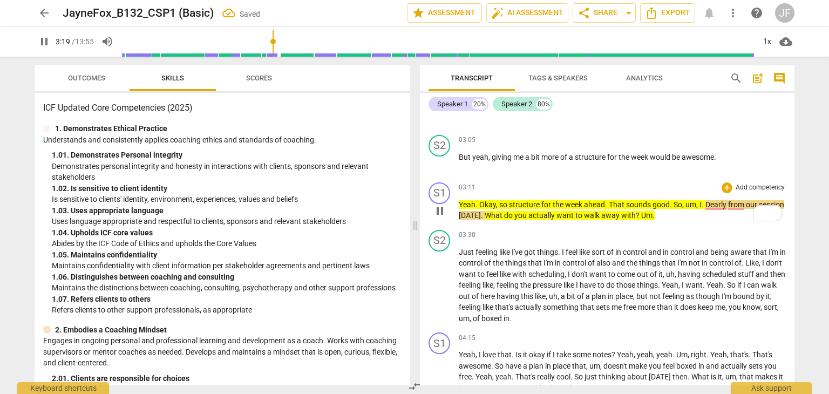
click at [696, 209] on span "," at bounding box center [697, 204] width 3 height 9
drag, startPoint x: 710, startPoint y: 204, endPoint x: 710, endPoint y: 212, distance: 7.6
click at [710, 212] on div "03:11 + Add competency keyboard_arrow_right Yeah . Okay , so structure for the …" at bounding box center [622, 201] width 327 height 39
click at [710, 209] on span "Dearly" at bounding box center [716, 204] width 23 height 9
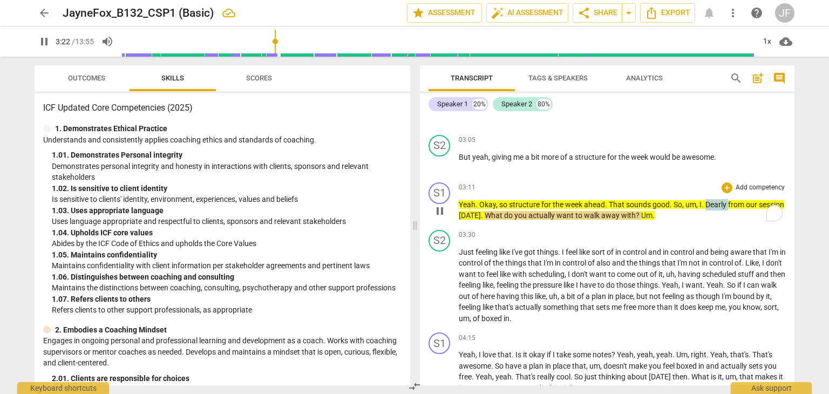
click at [710, 209] on span "Dearly" at bounding box center [716, 204] width 23 height 9
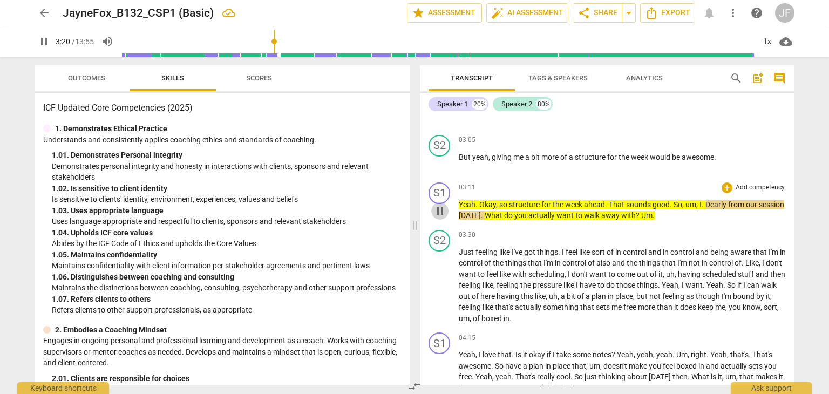
click at [443, 216] on span "pause" at bounding box center [439, 210] width 13 height 13
click at [713, 209] on span "Dearly" at bounding box center [716, 204] width 23 height 9
click at [706, 209] on span "Dearly" at bounding box center [716, 204] width 23 height 9
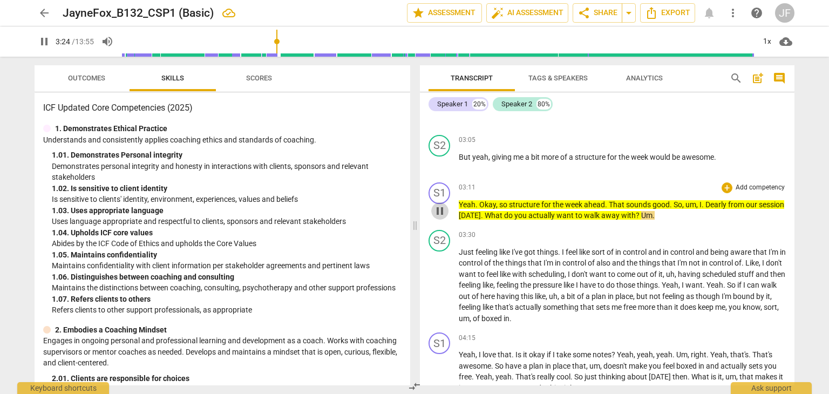
drag, startPoint x: 706, startPoint y: 212, endPoint x: 440, endPoint y: 217, distance: 266.0
click at [440, 217] on span "pause" at bounding box center [439, 210] width 13 height 13
click at [626, 209] on span "sounds" at bounding box center [639, 204] width 26 height 9
click at [670, 203] on div "03:11 + Add competency keyboard_arrow_right Yeah . Okay , so structure for the …" at bounding box center [622, 201] width 327 height 39
click at [673, 209] on span "So" at bounding box center [677, 204] width 9 height 9
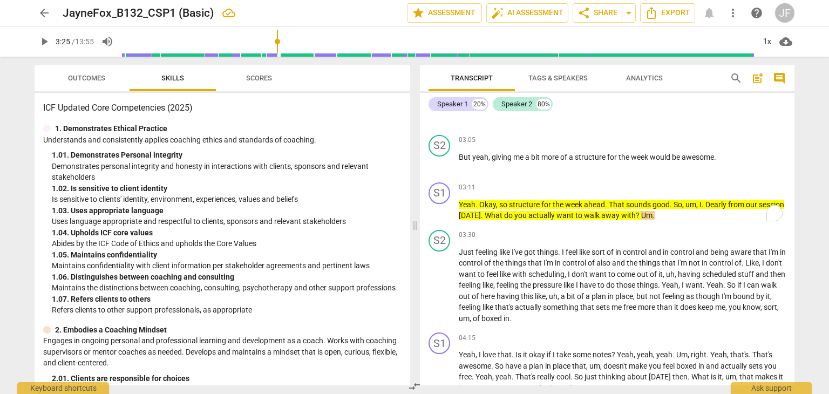
click at [673, 209] on span "So" at bounding box center [677, 204] width 9 height 9
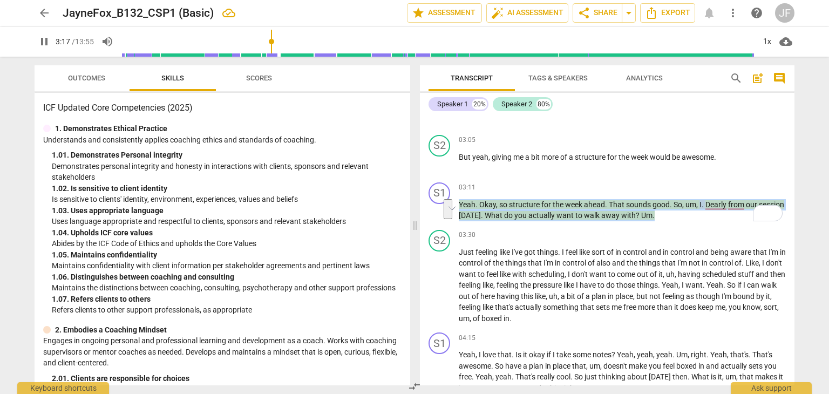
click at [686, 209] on span "um" at bounding box center [690, 204] width 11 height 9
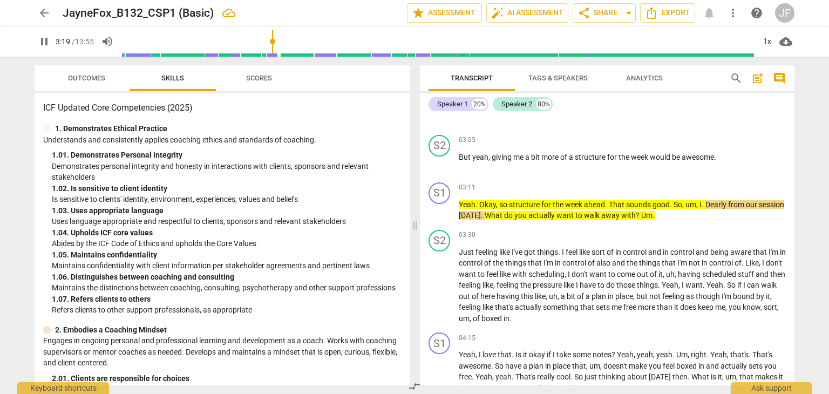
click at [438, 217] on span "pause" at bounding box center [439, 210] width 13 height 13
click at [706, 209] on span "Dearly" at bounding box center [716, 204] width 23 height 9
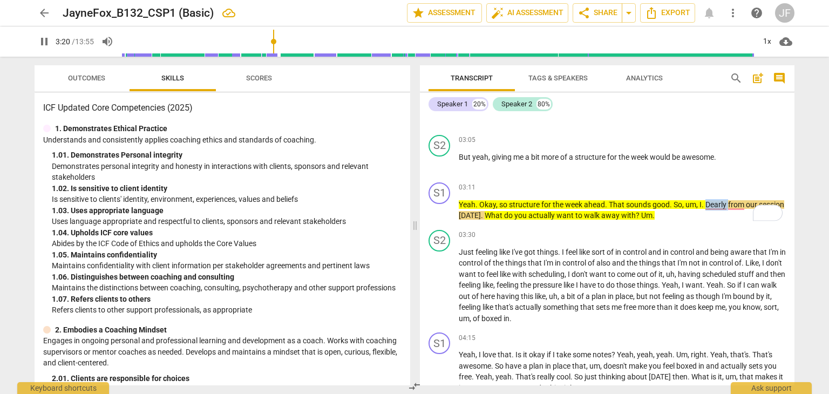
click at [706, 209] on span "Dearly" at bounding box center [716, 204] width 23 height 9
click at [444, 216] on span "pause" at bounding box center [439, 210] width 13 height 13
click at [718, 209] on span "Dearly" at bounding box center [716, 204] width 23 height 9
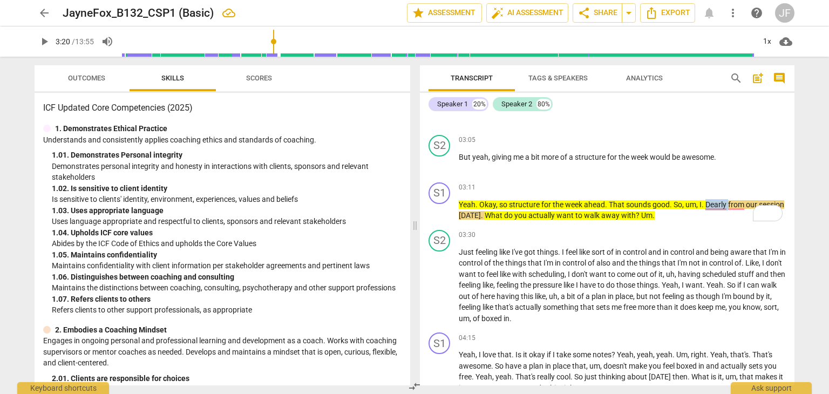
click at [718, 209] on span "Dearly" at bounding box center [716, 204] width 23 height 9
click at [442, 217] on span "pause" at bounding box center [439, 210] width 13 height 13
click at [707, 209] on span "Dearly" at bounding box center [716, 204] width 23 height 9
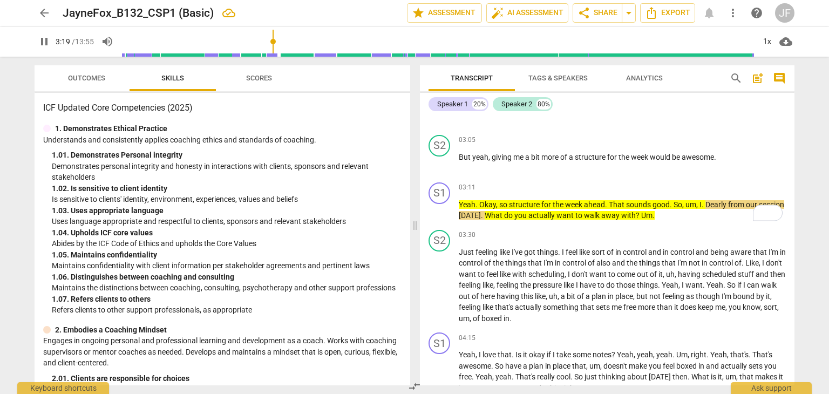
click at [712, 209] on span "Dearly" at bounding box center [716, 204] width 23 height 9
drag, startPoint x: 712, startPoint y: 212, endPoint x: 728, endPoint y: 212, distance: 15.6
click at [728, 212] on p "Yeah . Okay , so structure for the week ahead . That sounds good . So , um , I …" at bounding box center [622, 210] width 327 height 22
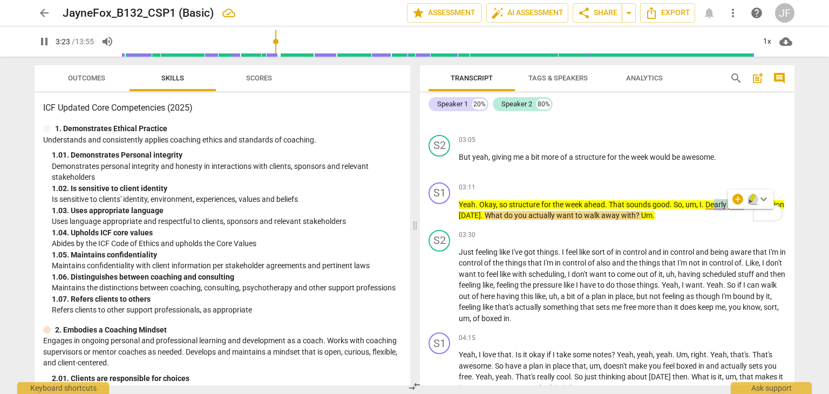
click at [751, 200] on icon "button" at bounding box center [752, 198] width 6 height 8
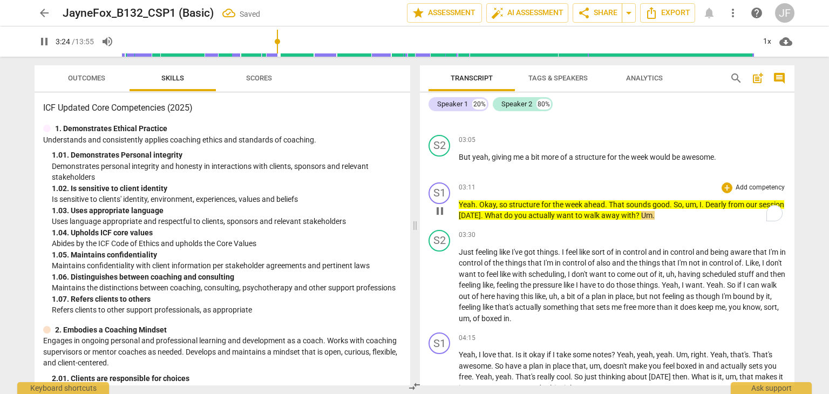
click at [710, 209] on span "Dearly" at bounding box center [716, 204] width 23 height 9
drag, startPoint x: 705, startPoint y: 213, endPoint x: 726, endPoint y: 213, distance: 21.6
click at [726, 209] on span "Dearly" at bounding box center [716, 204] width 23 height 9
type input "208"
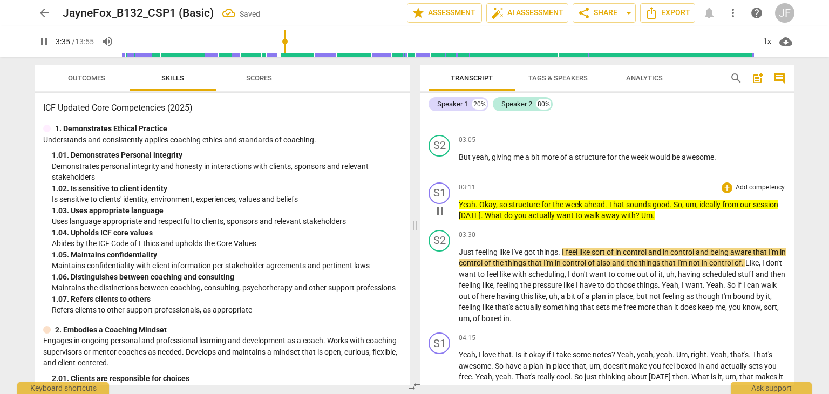
click at [495, 193] on div "03:11 + Add competency keyboard_arrow_right" at bounding box center [622, 187] width 327 height 11
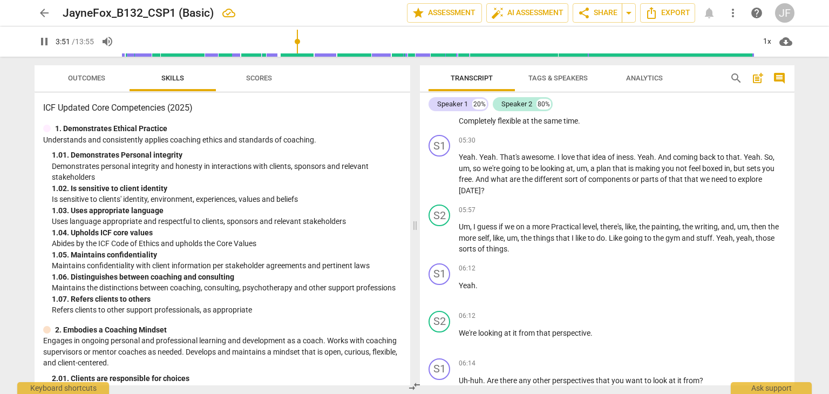
scroll to position [1105, 0]
type input "234"
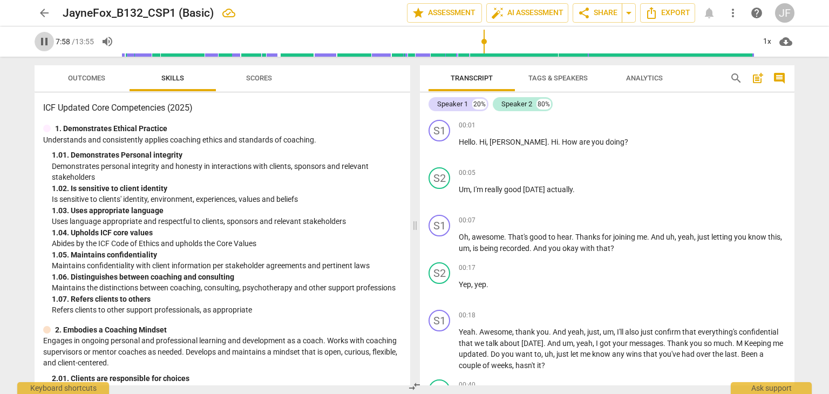
click at [47, 42] on span "pause" at bounding box center [44, 41] width 13 height 13
type input "479"
click at [47, 11] on span "arrow_back" at bounding box center [44, 12] width 13 height 13
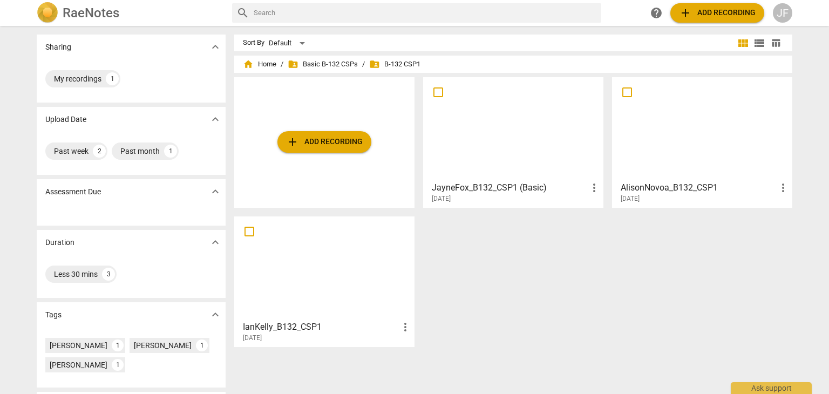
click at [324, 266] on div at bounding box center [324, 267] width 173 height 95
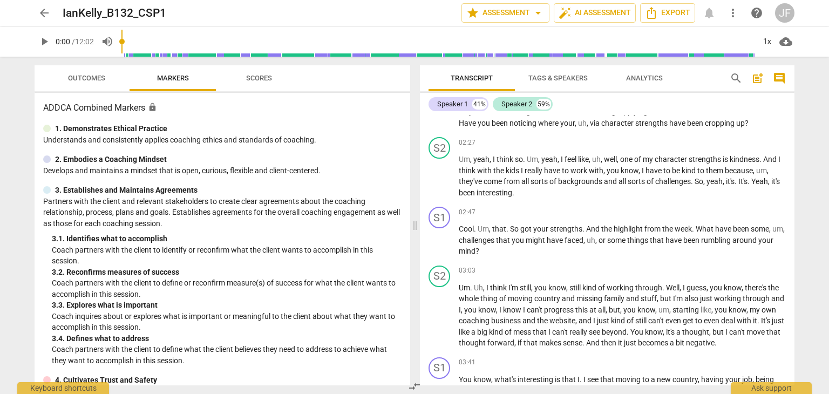
scroll to position [872, 0]
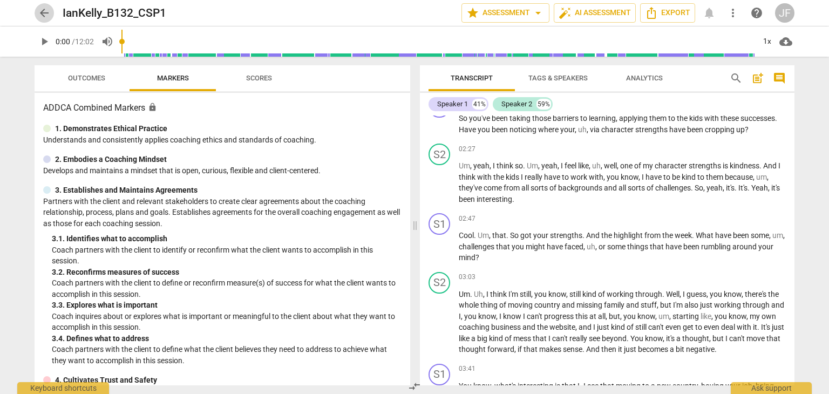
click at [43, 12] on span "arrow_back" at bounding box center [44, 12] width 13 height 13
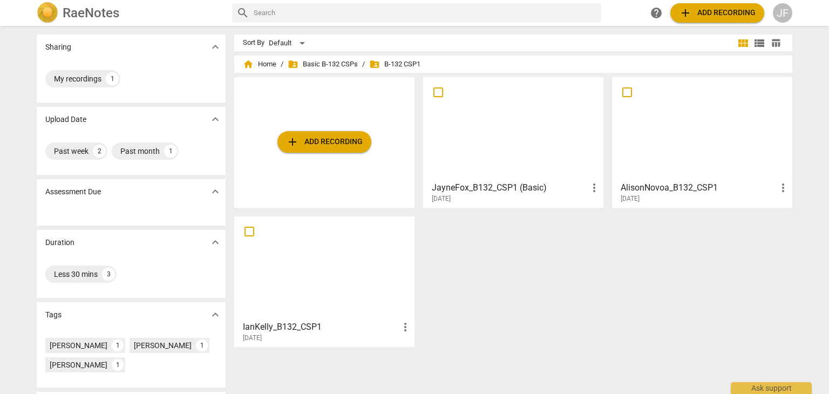
click at [704, 154] on div at bounding box center [702, 128] width 173 height 95
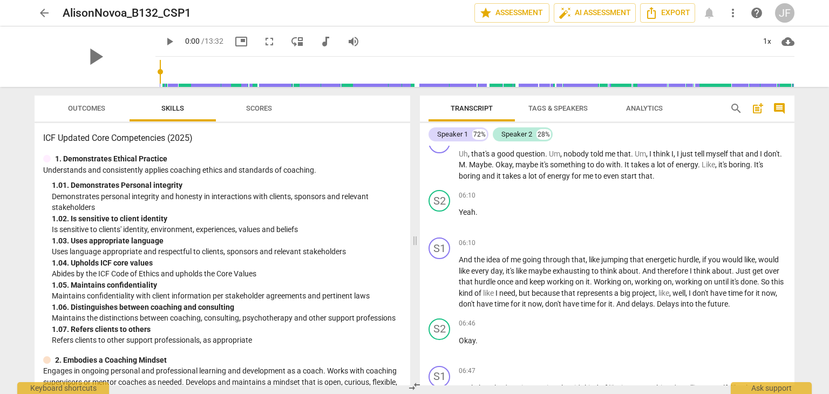
scroll to position [1726, 0]
click at [41, 12] on span "arrow_back" at bounding box center [44, 12] width 13 height 13
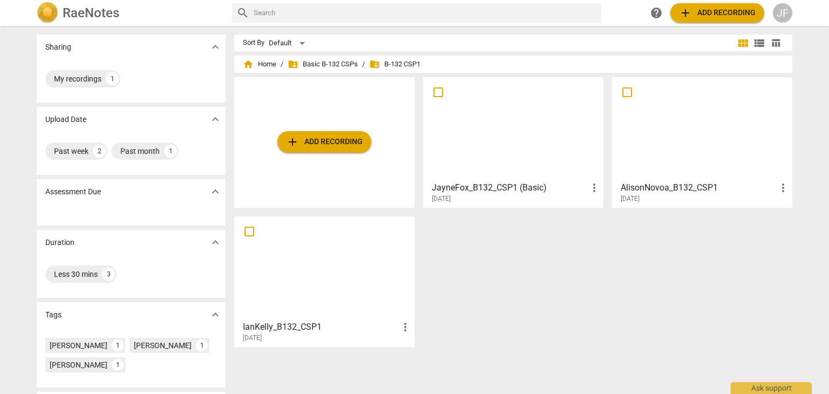
click at [15, 208] on div "Sharing expand_more My recordings 1 Upload Date expand_more Past week 2 Past mo…" at bounding box center [414, 210] width 829 height 367
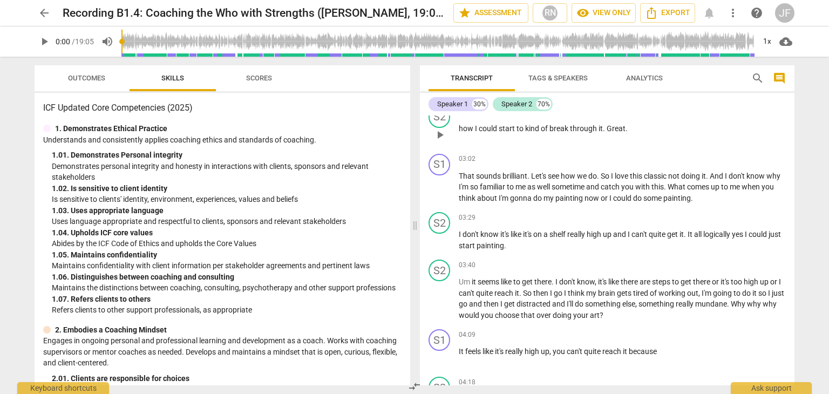
scroll to position [637, 0]
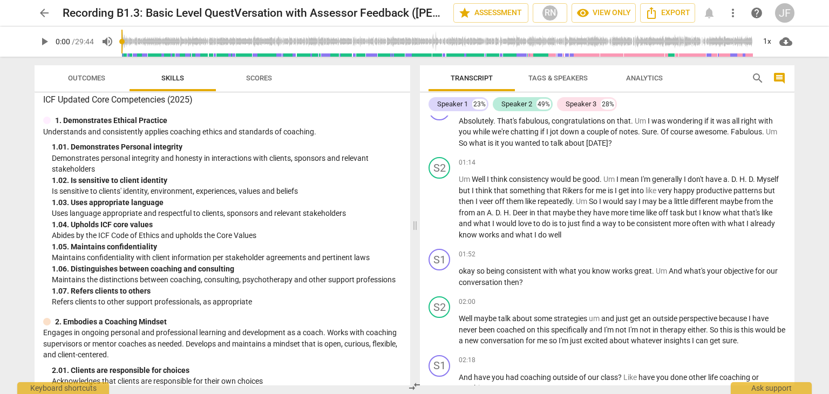
scroll to position [412, 0]
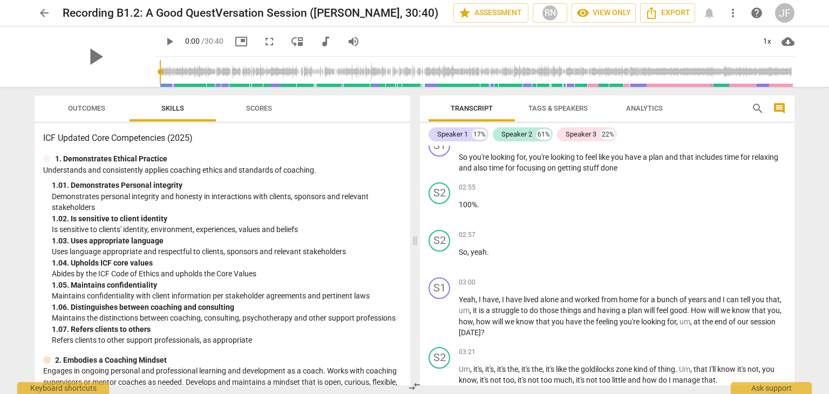
scroll to position [627, 0]
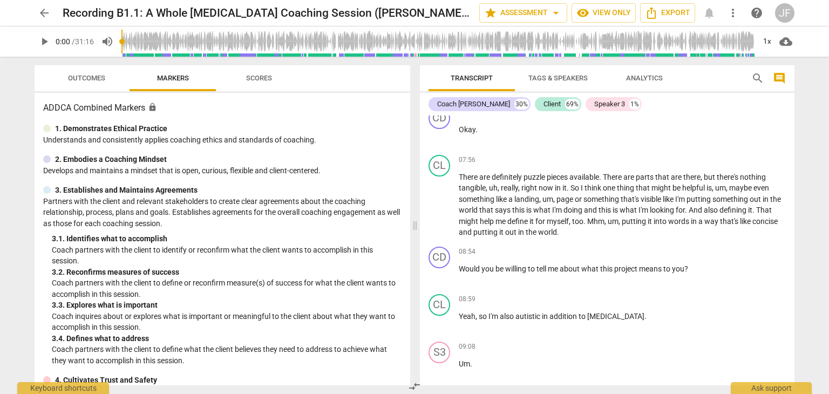
scroll to position [1856, 0]
